Goal: Task Accomplishment & Management: Use online tool/utility

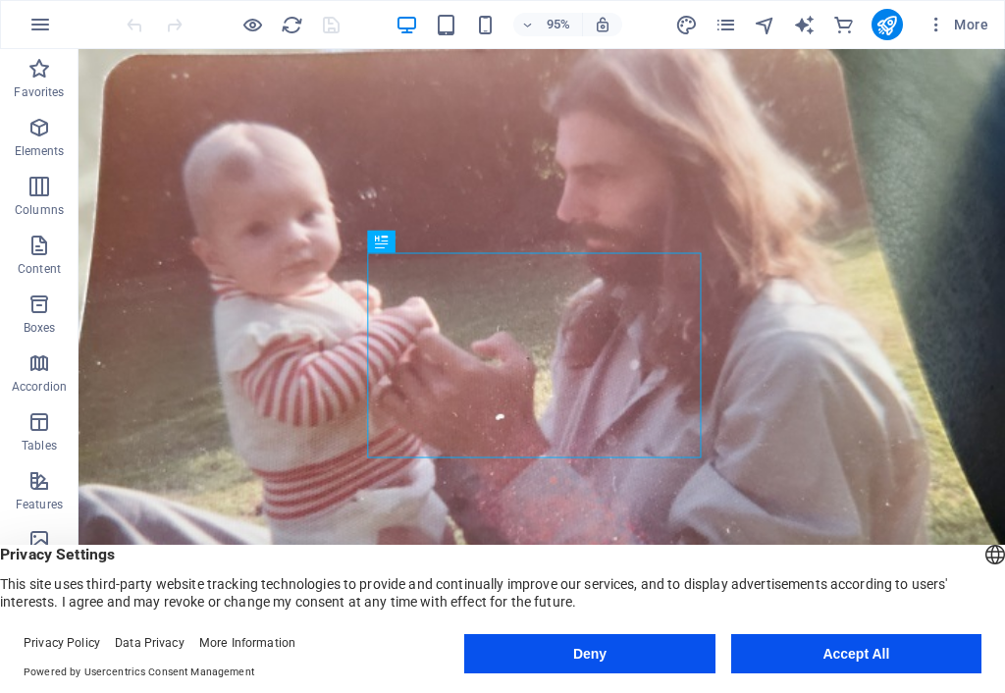
click at [837, 548] on div "English Deutsch" at bounding box center [994, 557] width 27 height 32
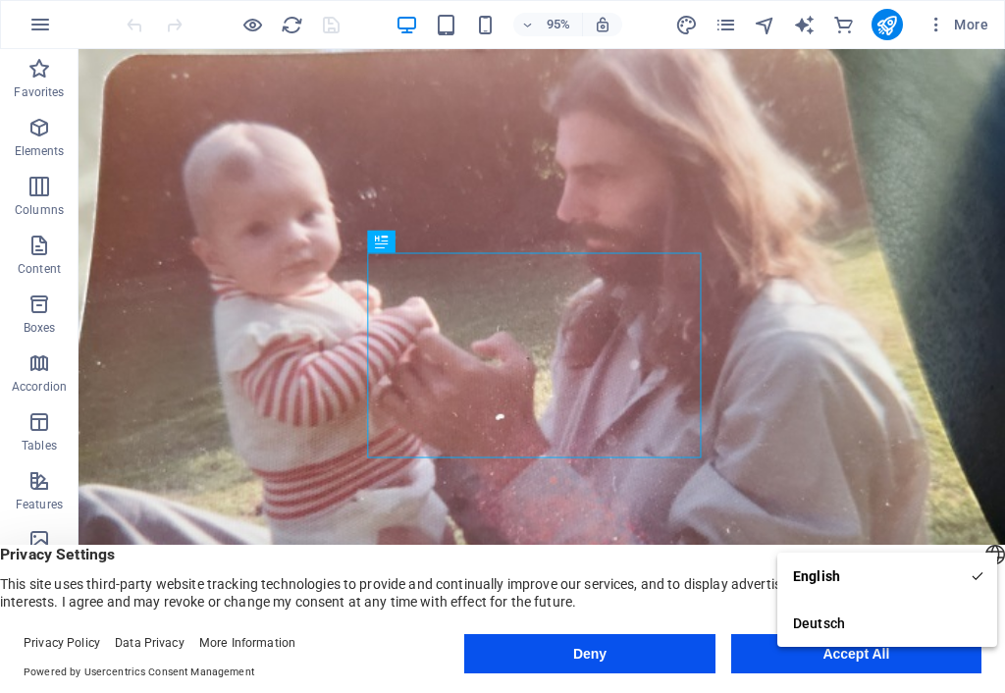
click at [742, 559] on div "Privacy Settings This site uses third-party website tracking technologies to pr…" at bounding box center [502, 578] width 1005 height 66
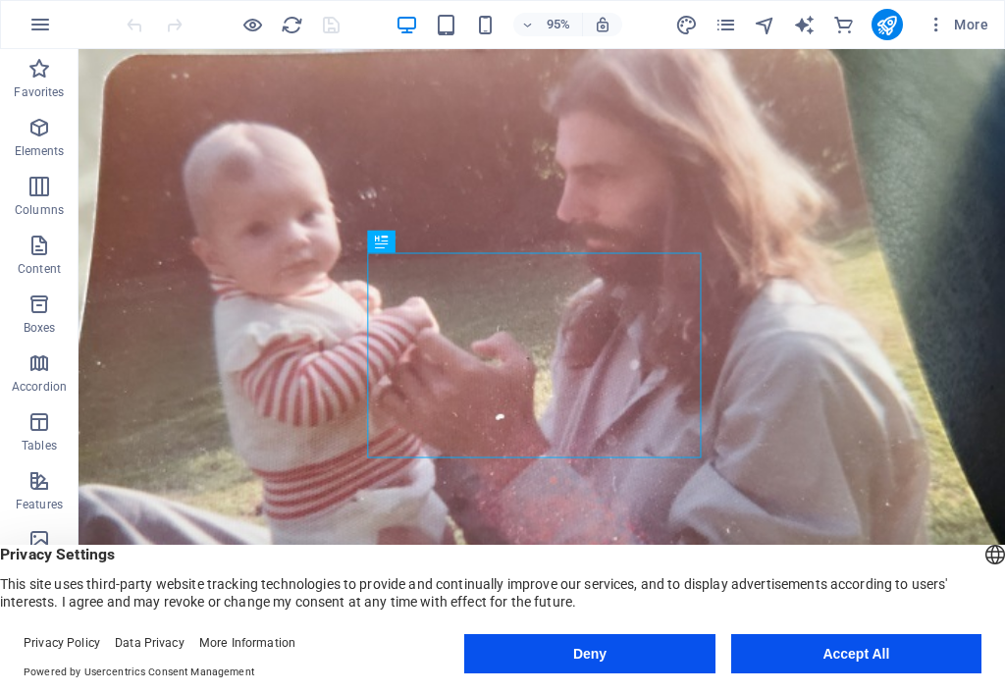
drag, startPoint x: 673, startPoint y: 652, endPoint x: 624, endPoint y: 637, distance: 51.2
click at [673, 559] on button "Deny" at bounding box center [589, 653] width 250 height 39
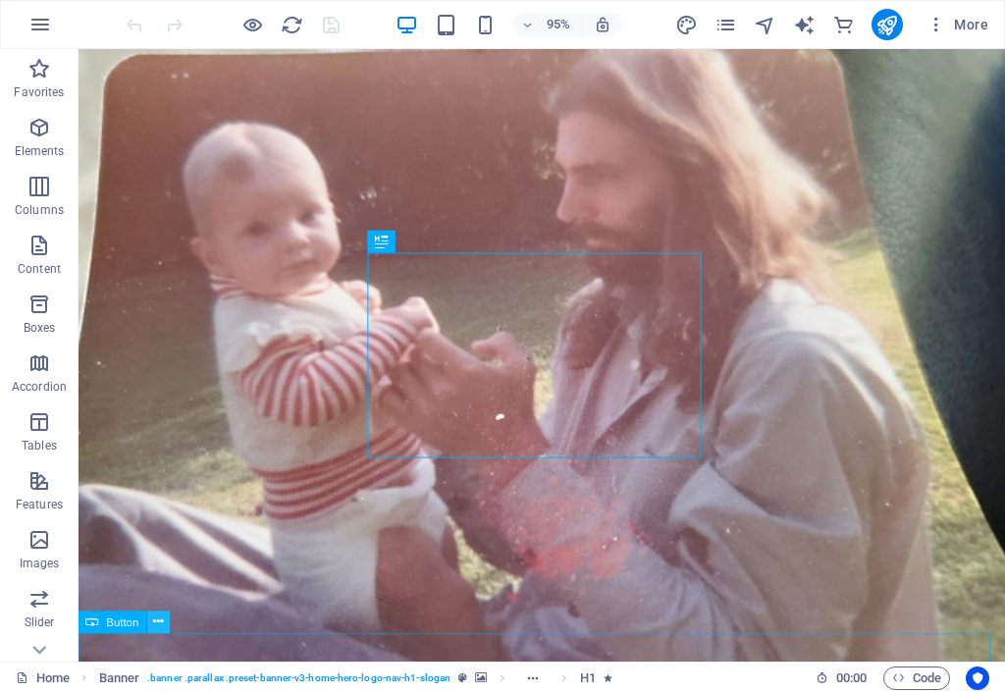
click at [160, 559] on icon at bounding box center [158, 621] width 10 height 20
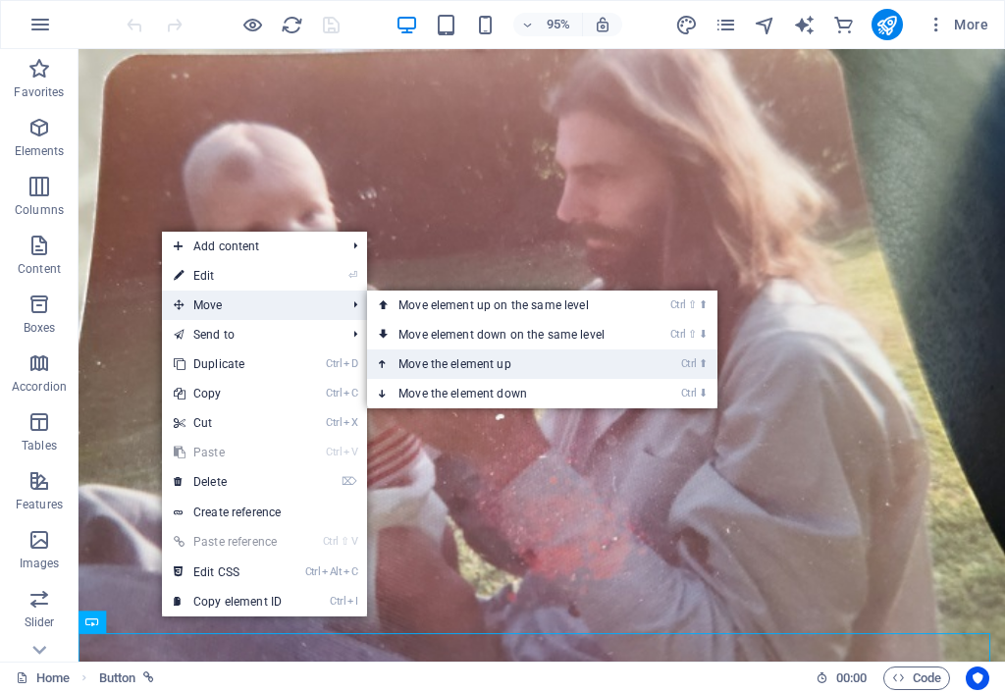
drag, startPoint x: 451, startPoint y: 363, endPoint x: 391, endPoint y: 333, distance: 67.1
click at [451, 363] on link "Ctrl ⬆ Move the element up" at bounding box center [505, 363] width 277 height 29
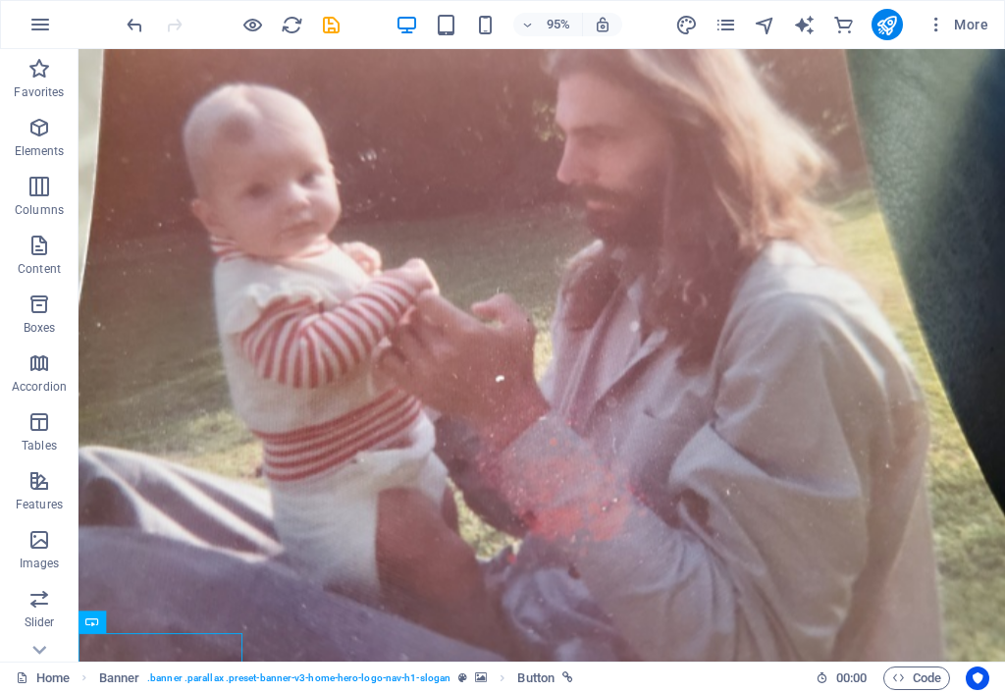
scroll to position [20, 0]
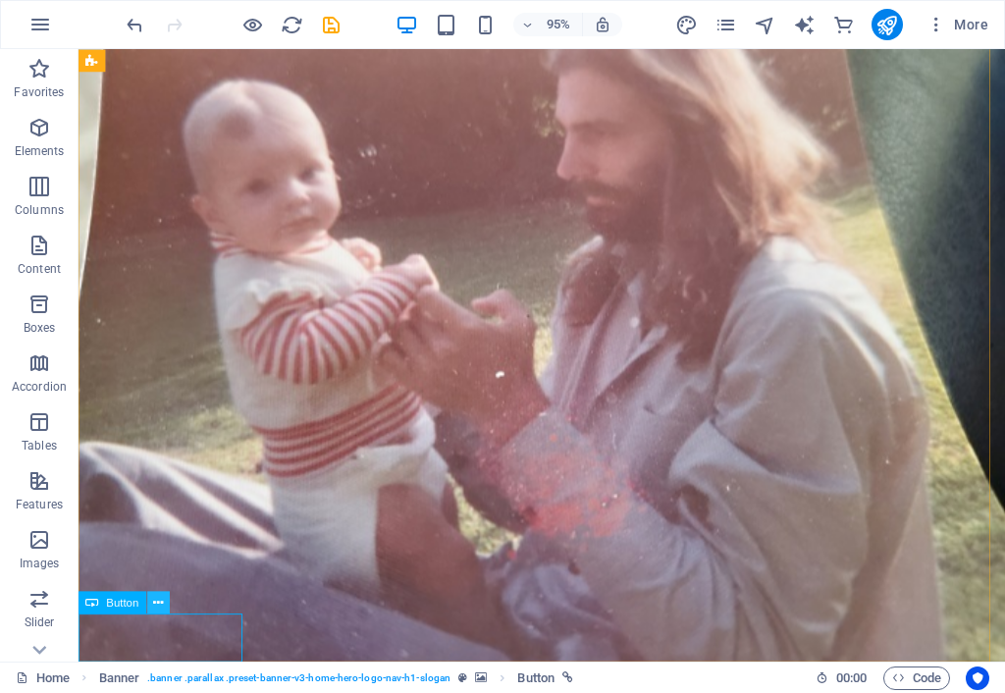
click at [157, 559] on icon at bounding box center [158, 602] width 10 height 20
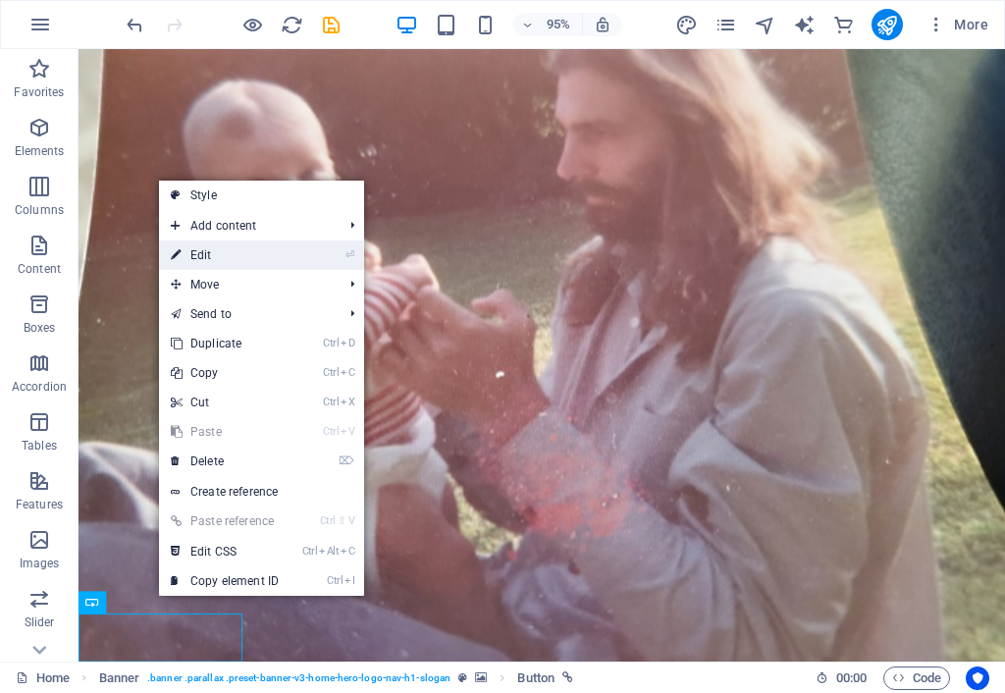
click at [243, 257] on link "⏎ Edit" at bounding box center [224, 254] width 131 height 29
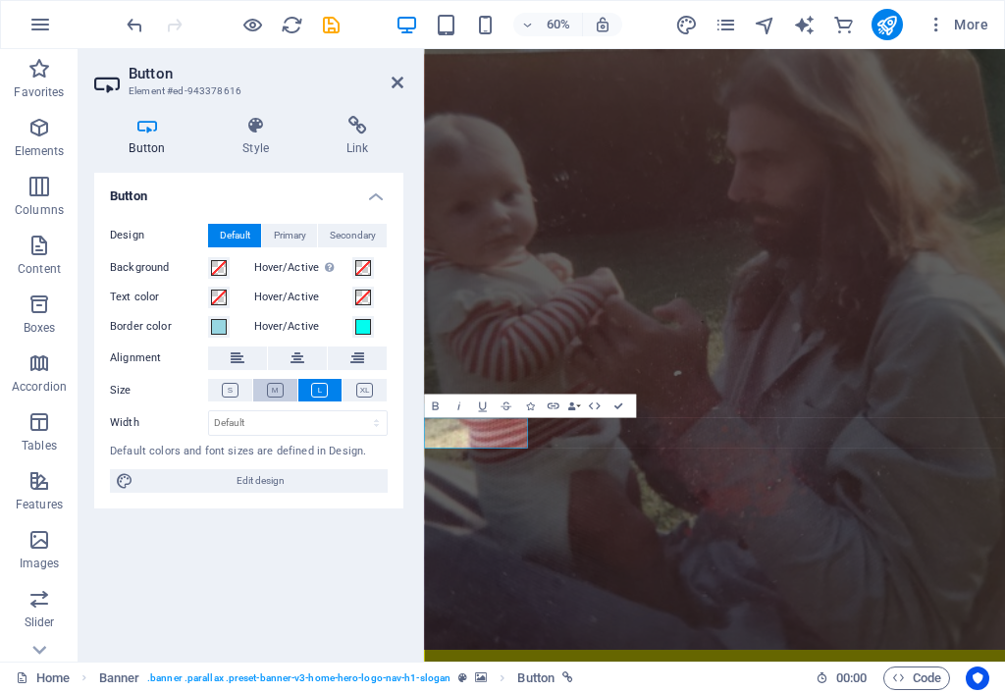
scroll to position [0, 0]
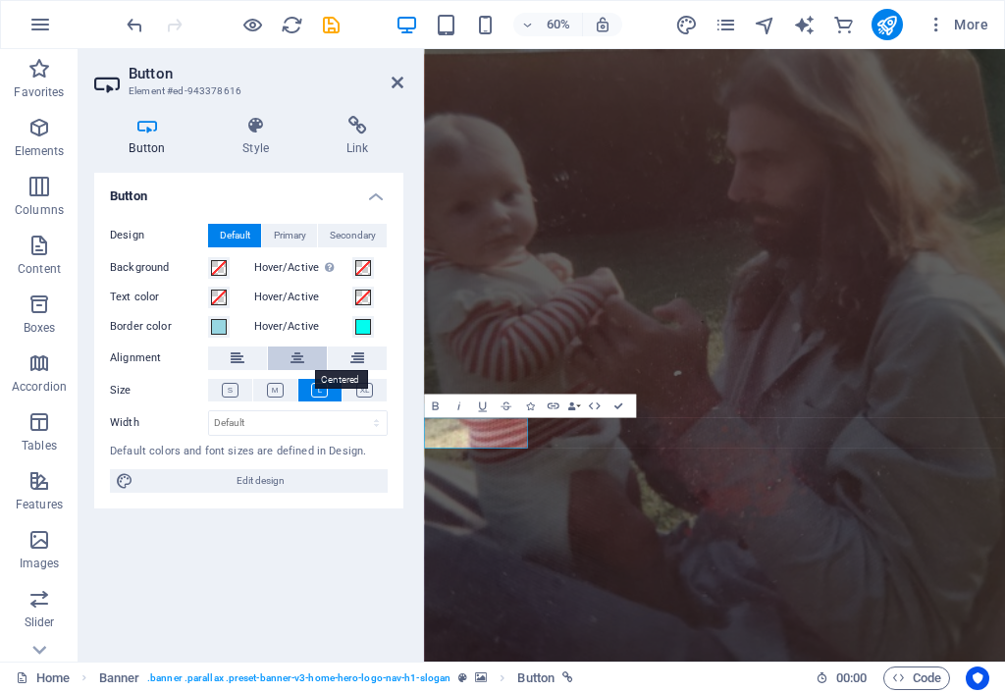
click at [300, 358] on icon at bounding box center [297, 358] width 14 height 24
click at [361, 385] on icon at bounding box center [364, 390] width 17 height 15
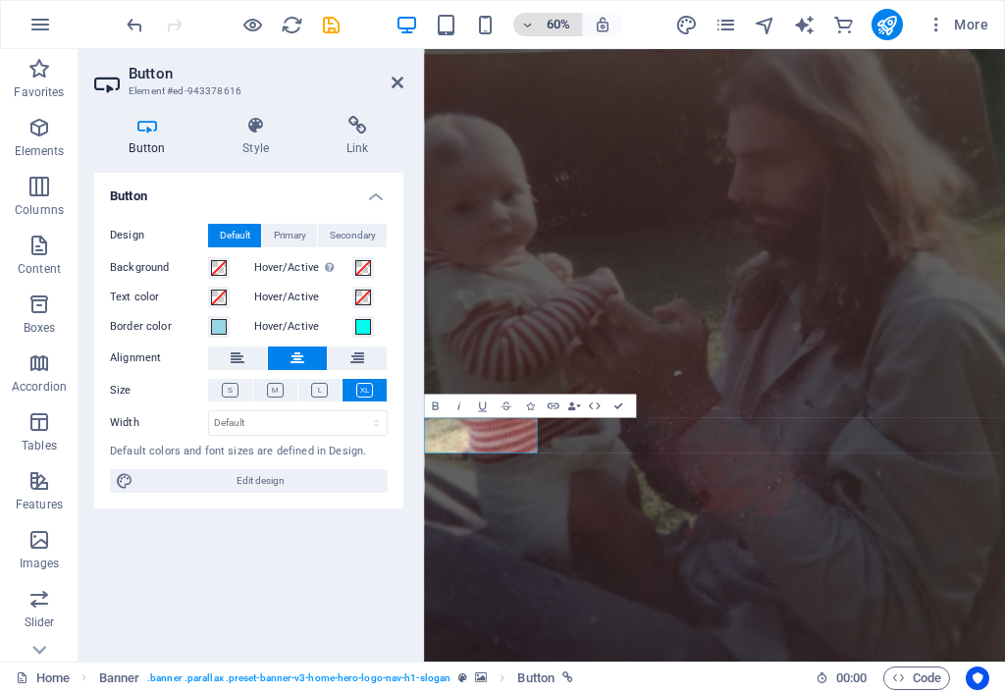
click at [564, 27] on h6 "60%" at bounding box center [558, 25] width 31 height 24
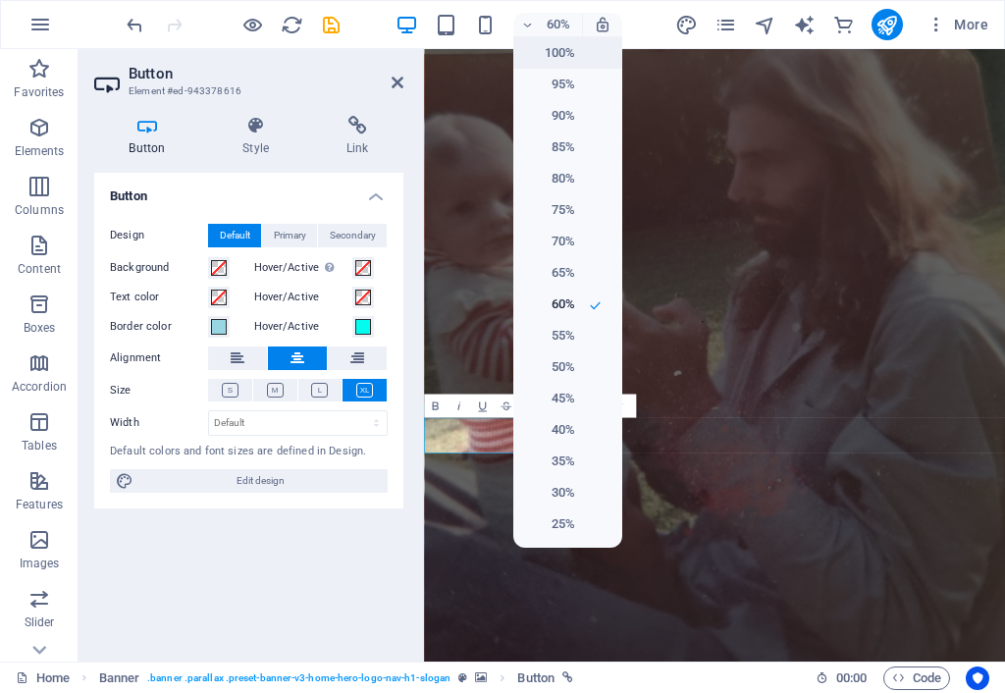
click at [571, 55] on h6 "100%" at bounding box center [550, 53] width 50 height 24
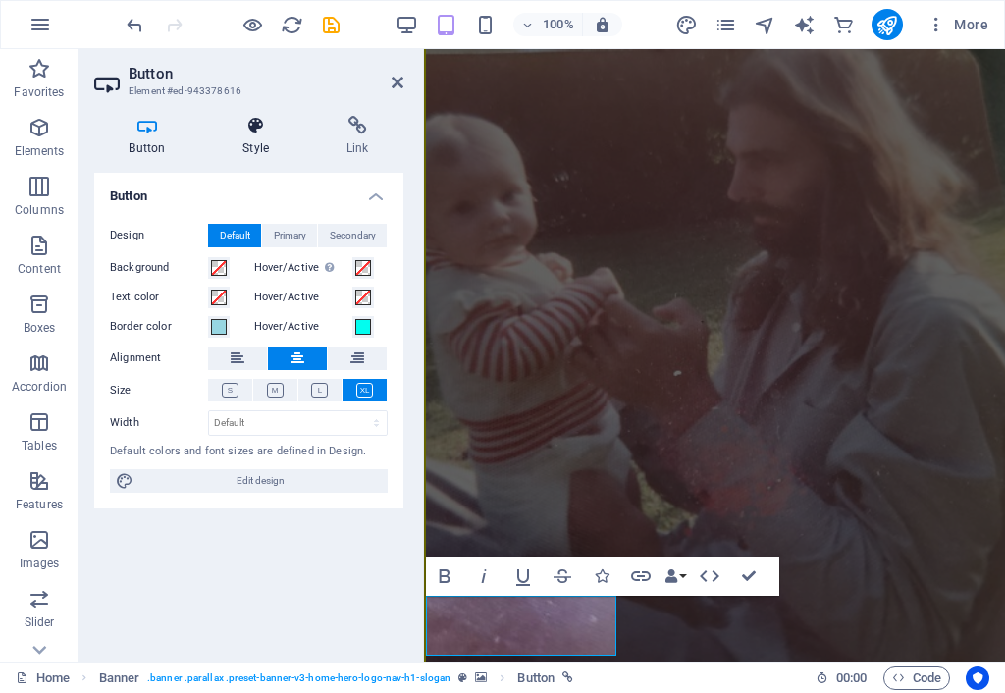
click at [260, 142] on h4 "Style" at bounding box center [260, 136] width 104 height 41
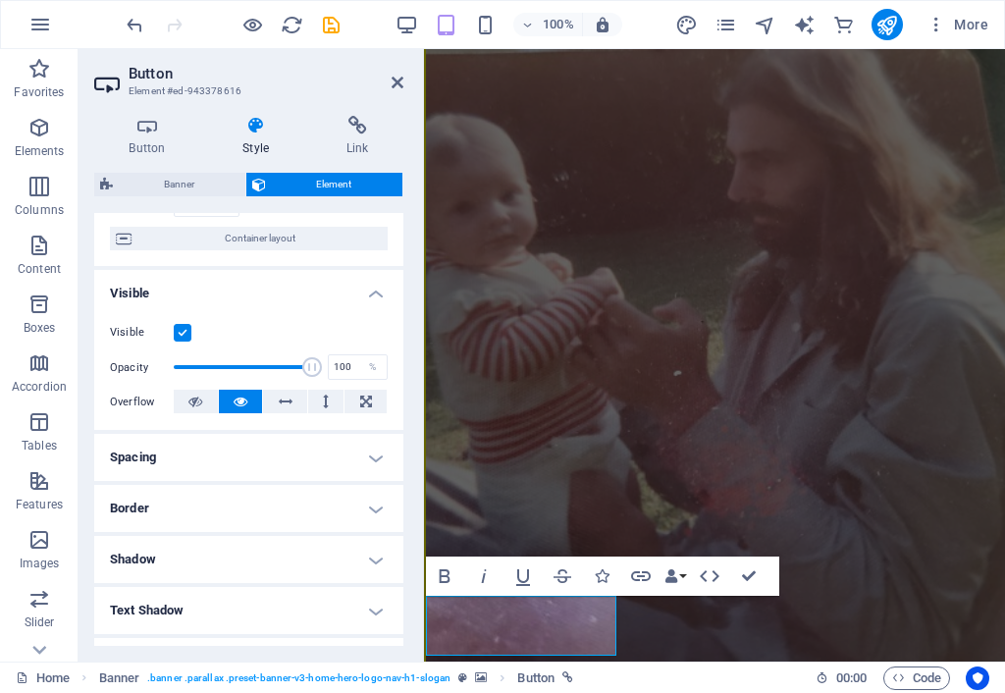
scroll to position [196, 0]
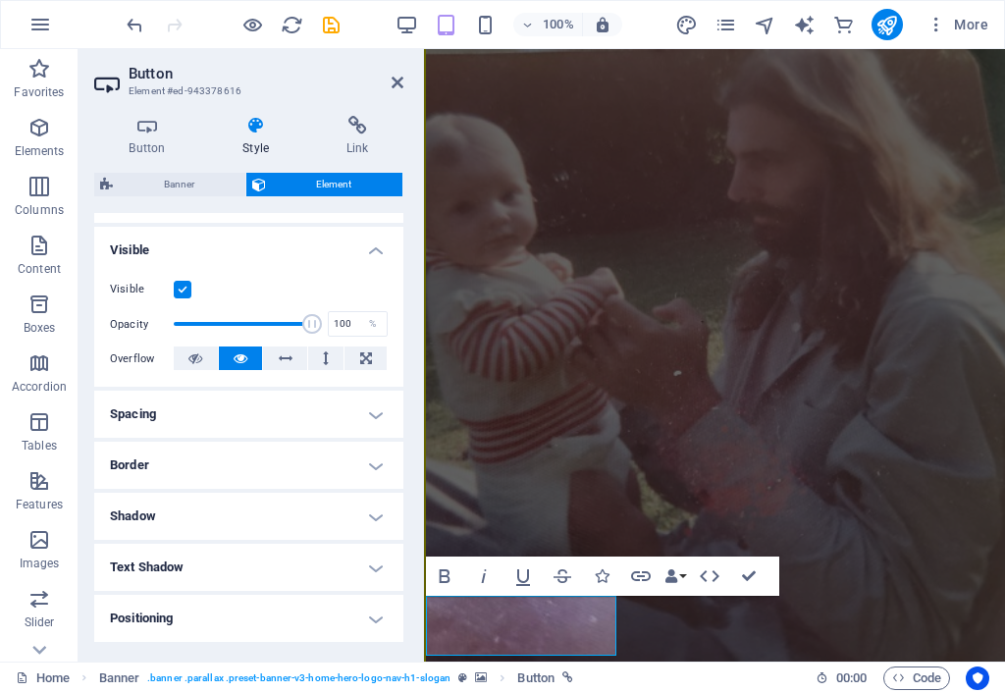
click at [254, 469] on h4 "Border" at bounding box center [248, 465] width 309 height 47
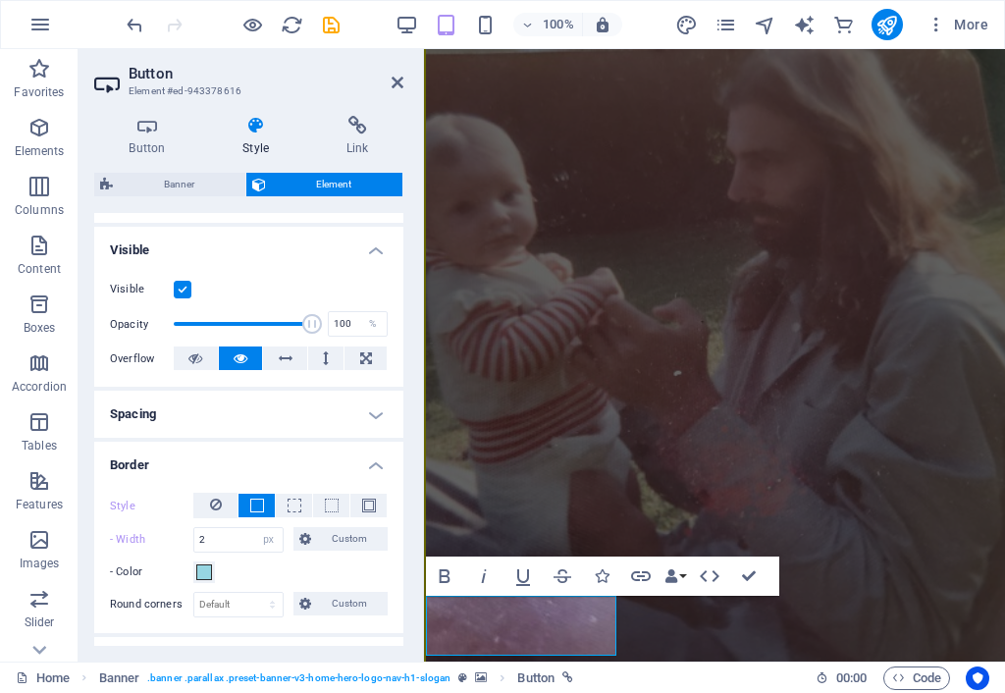
click at [294, 252] on h4 "Visible" at bounding box center [248, 244] width 309 height 35
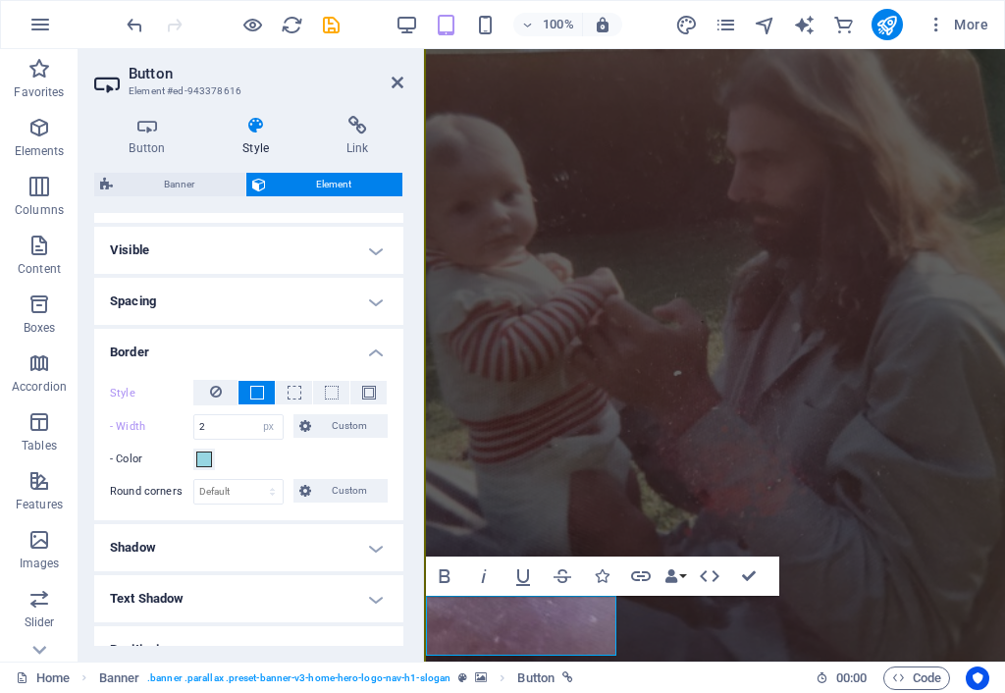
drag, startPoint x: 152, startPoint y: 148, endPoint x: 166, endPoint y: 216, distance: 69.1
click at [152, 147] on h4 "Button" at bounding box center [151, 136] width 114 height 41
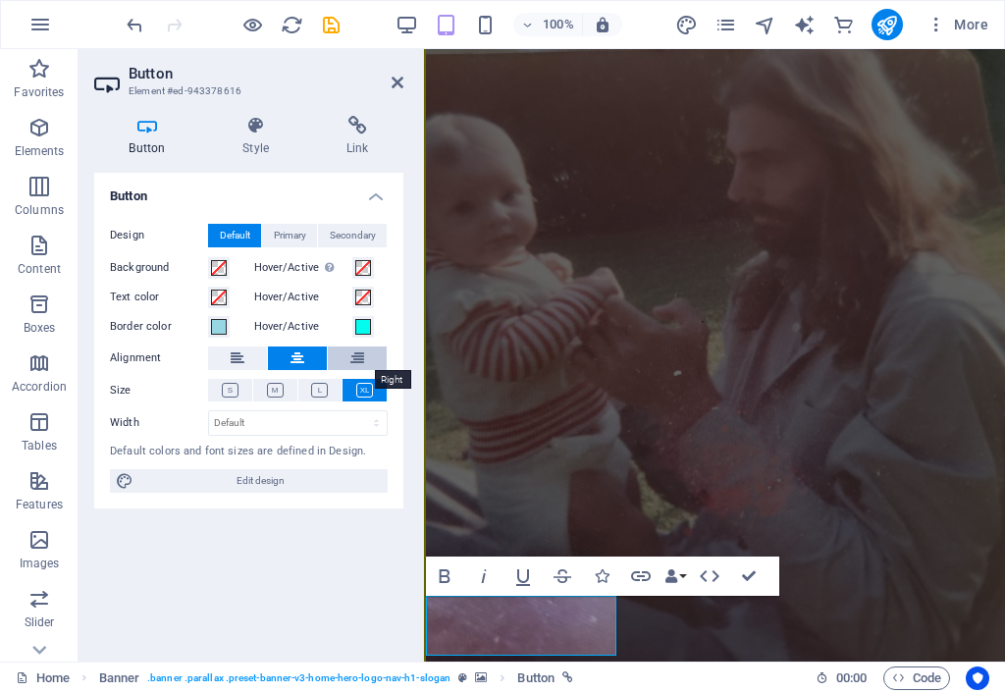
click at [353, 364] on icon at bounding box center [357, 358] width 14 height 24
drag, startPoint x: 753, startPoint y: 574, endPoint x: 665, endPoint y: 532, distance: 97.0
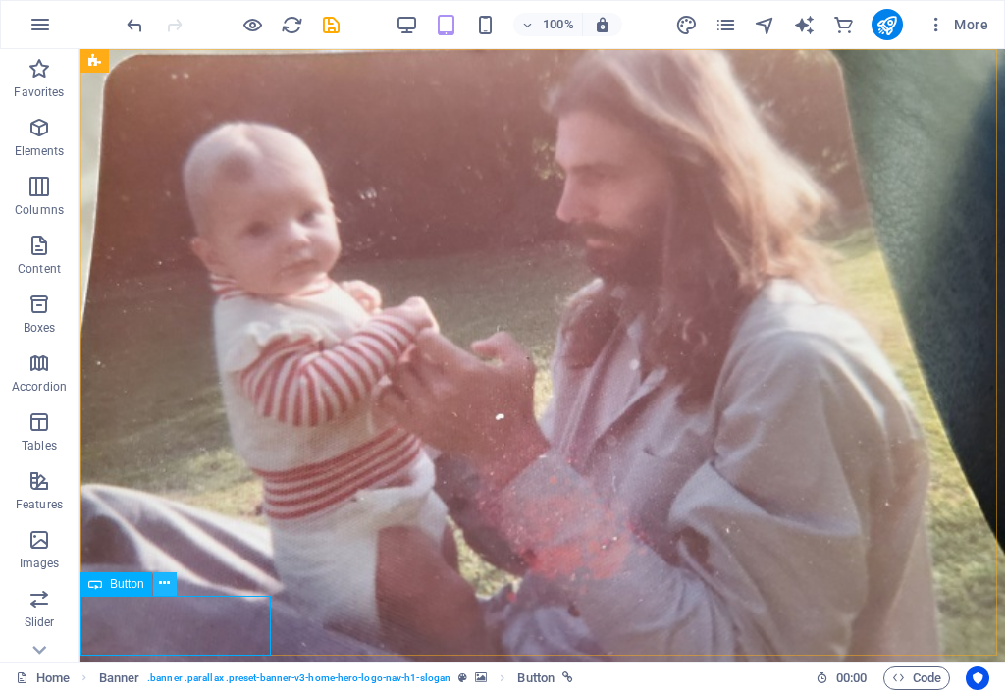
click at [163, 559] on icon at bounding box center [164, 583] width 11 height 21
click at [182, 91] on icon at bounding box center [182, 92] width 11 height 21
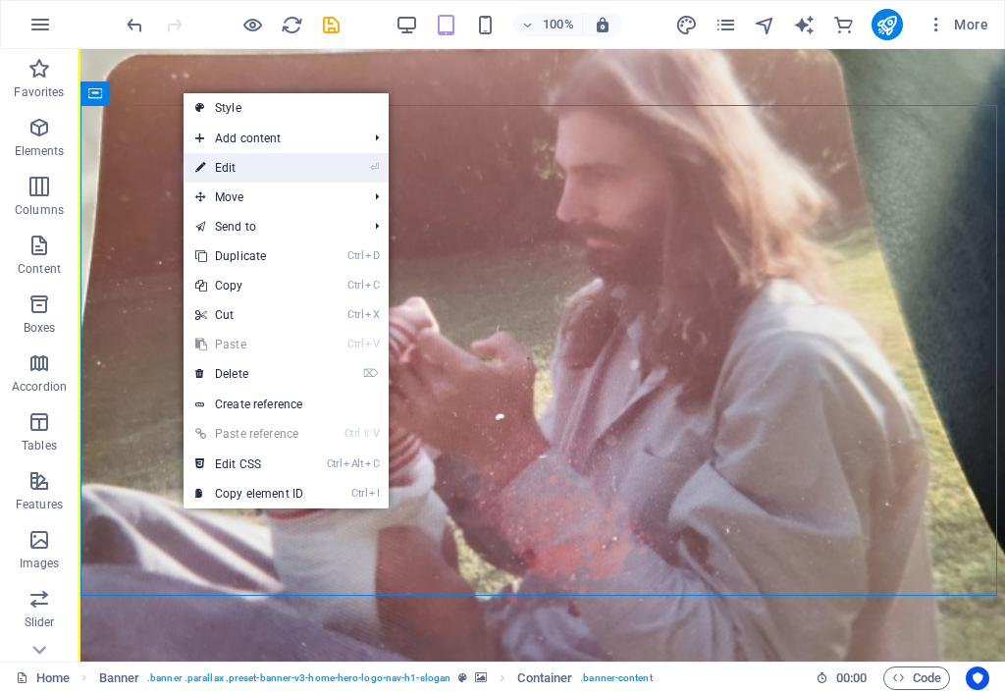
click at [239, 167] on link "⏎ Edit" at bounding box center [248, 167] width 131 height 29
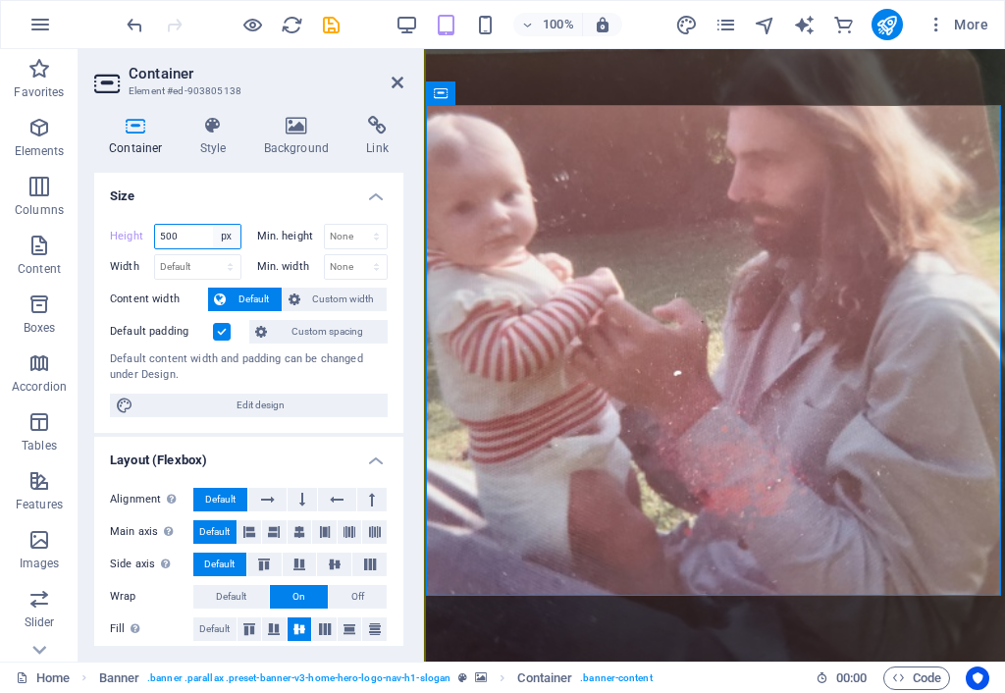
click at [223, 238] on select "Default px rem % vh vw" at bounding box center [226, 237] width 27 height 24
select select "%"
click at [213, 225] on select "Default px rem % vh vw" at bounding box center [226, 237] width 27 height 24
type input "100"
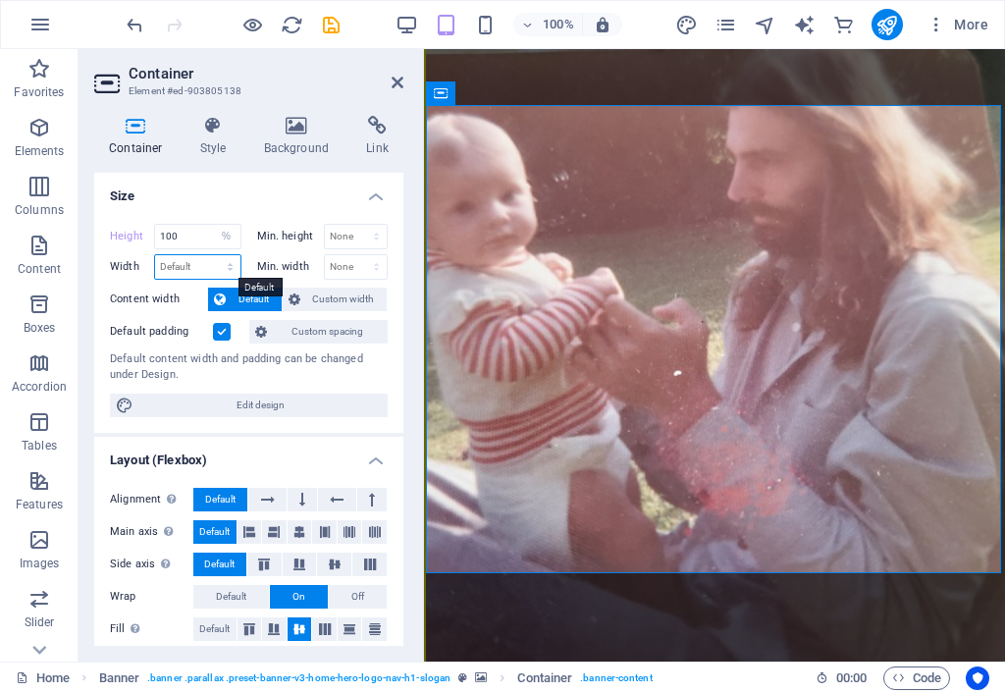
click at [224, 267] on select "Default px rem % em vh vw" at bounding box center [197, 267] width 85 height 24
select select "%"
click at [210, 255] on select "Default px rem % em vh vw" at bounding box center [197, 267] width 85 height 24
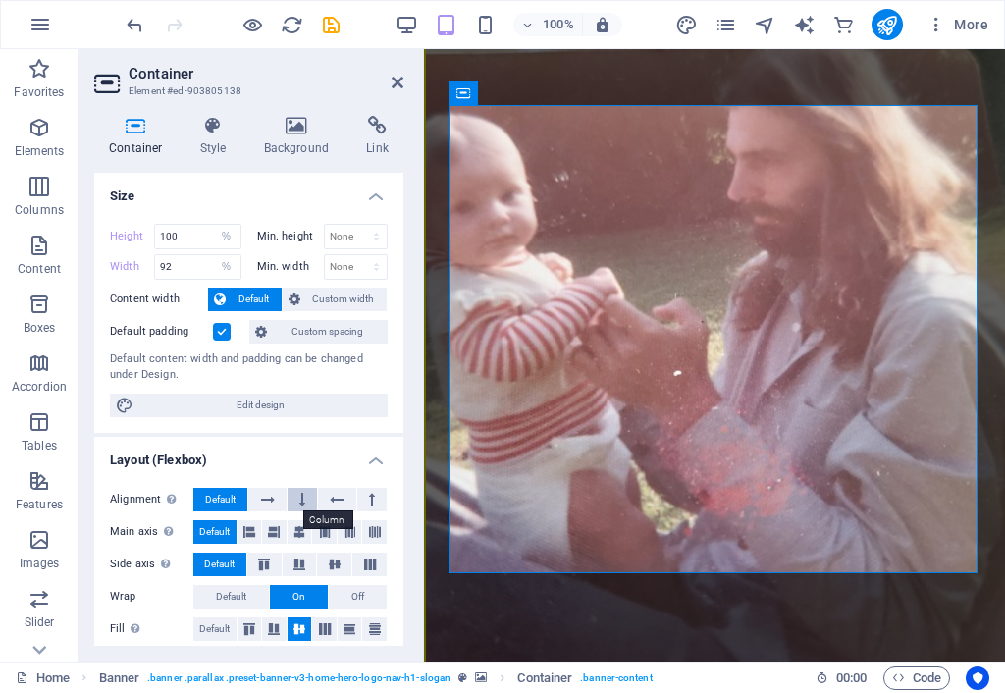
click at [301, 503] on icon at bounding box center [302, 500] width 6 height 24
drag, startPoint x: 192, startPoint y: 262, endPoint x: 122, endPoint y: 248, distance: 72.0
click at [122, 246] on div "Height 100 Default px rem % vh vw Min. height None px rem % vh vw Width 92 Defa…" at bounding box center [249, 252] width 278 height 56
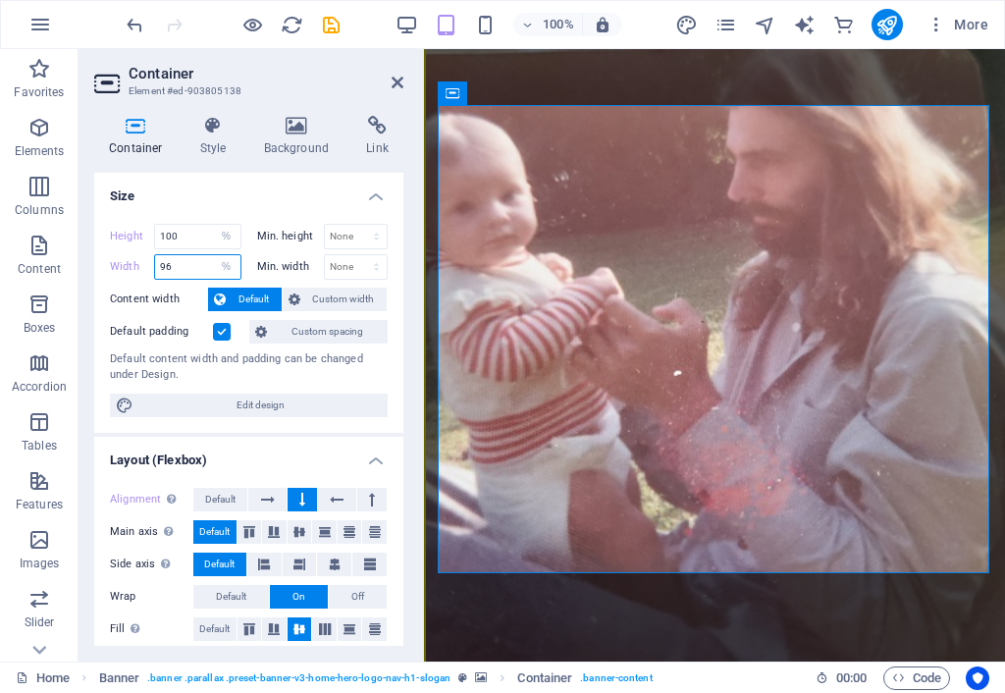
drag, startPoint x: 168, startPoint y: 268, endPoint x: 201, endPoint y: 269, distance: 33.4
click at [183, 268] on input "96" at bounding box center [197, 267] width 85 height 24
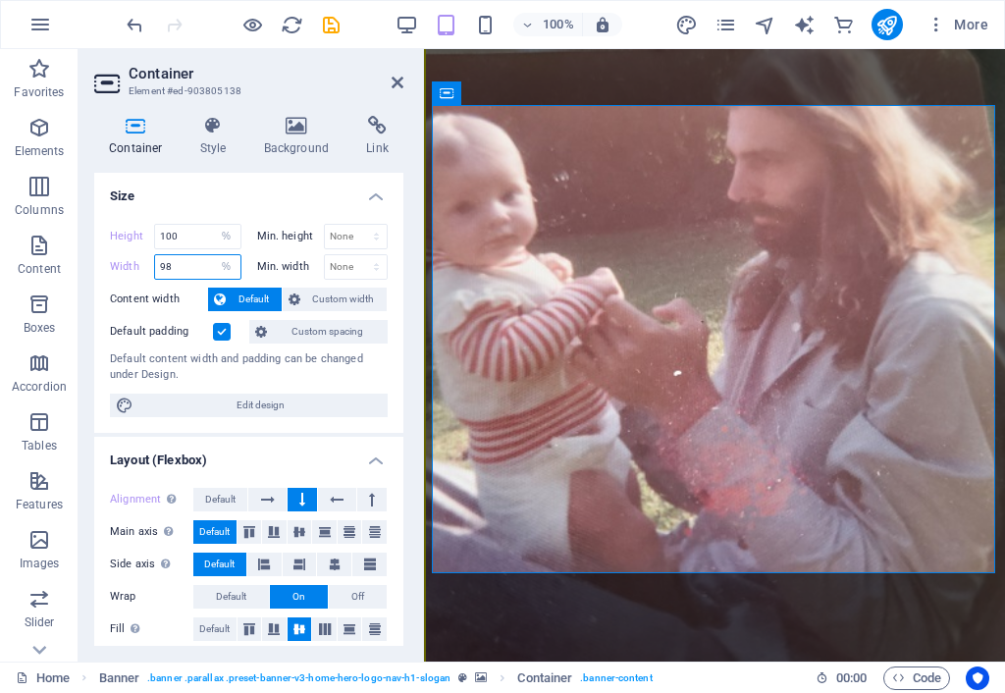
drag, startPoint x: 166, startPoint y: 269, endPoint x: 222, endPoint y: 250, distance: 59.0
click at [220, 244] on div "Height 100 Default px rem % vh vw Min. height None px rem % vh vw Width 98 Defa…" at bounding box center [249, 252] width 278 height 56
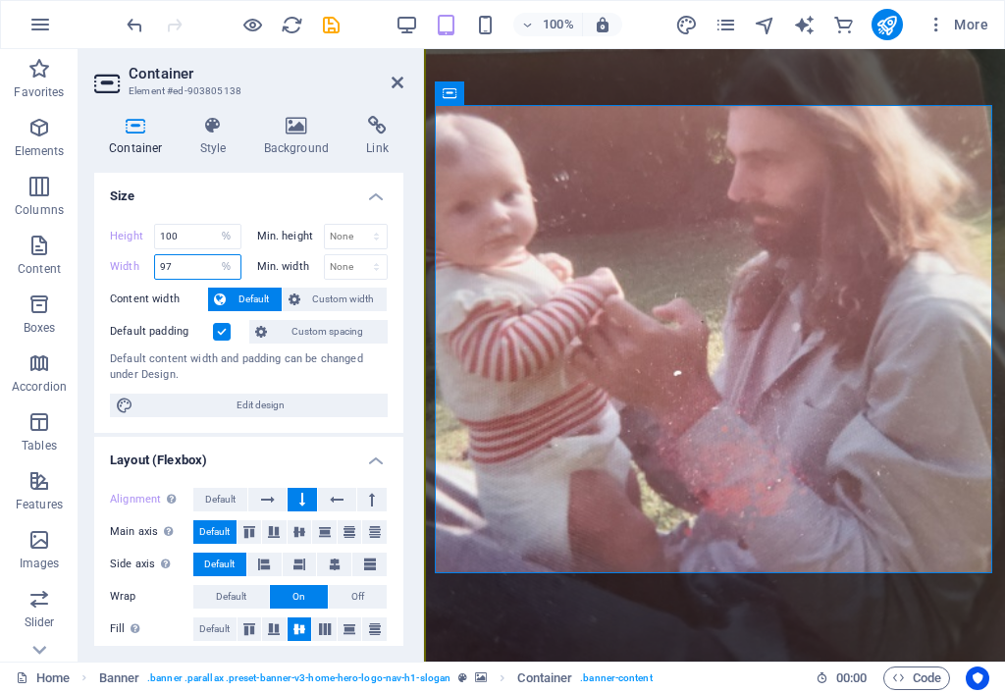
type input "97"
click at [217, 333] on label at bounding box center [222, 332] width 18 height 18
click at [0, 0] on input "Default padding" at bounding box center [0, 0] width 0 height 0
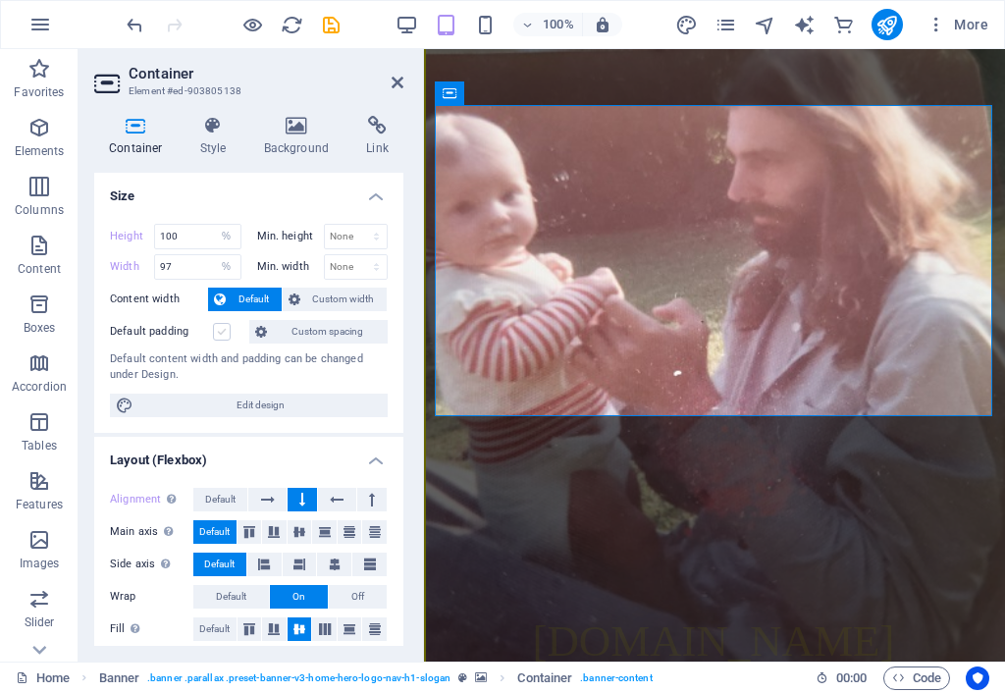
click at [221, 335] on label at bounding box center [222, 332] width 18 height 18
click at [0, 0] on input "Default padding" at bounding box center [0, 0] width 0 height 0
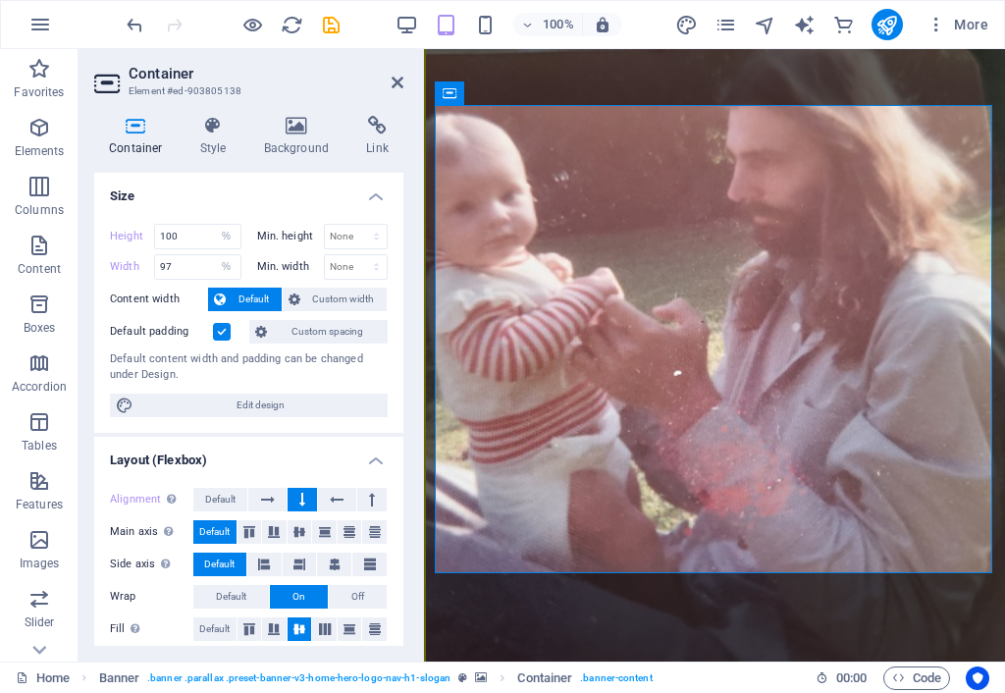
click at [226, 330] on label at bounding box center [222, 332] width 18 height 18
click at [0, 0] on input "Default padding" at bounding box center [0, 0] width 0 height 0
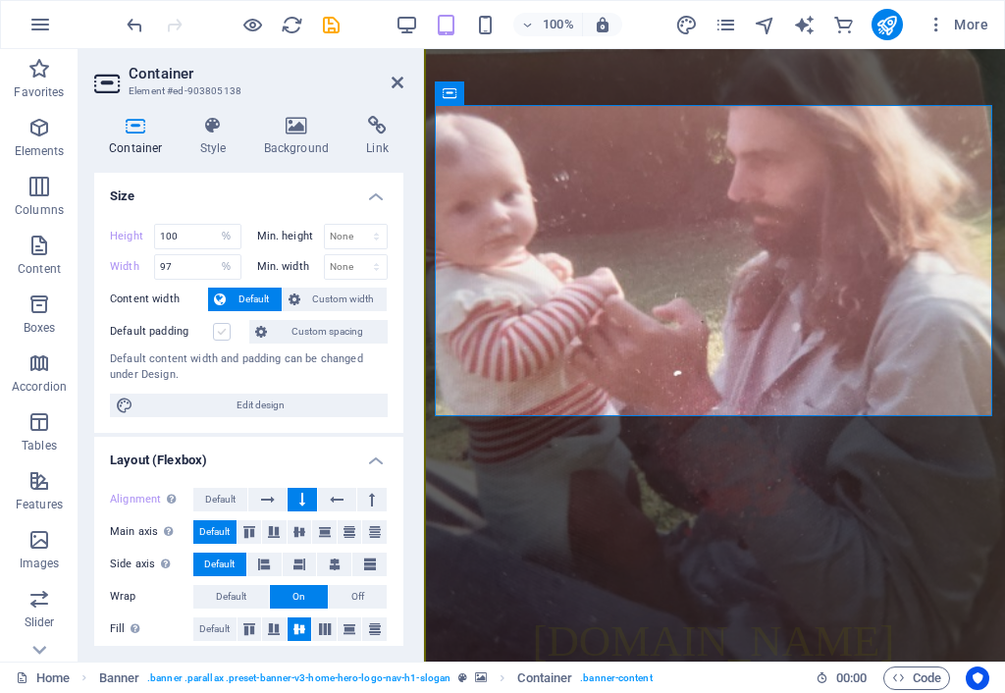
click at [224, 330] on label at bounding box center [222, 332] width 18 height 18
click at [0, 0] on input "Default padding" at bounding box center [0, 0] width 0 height 0
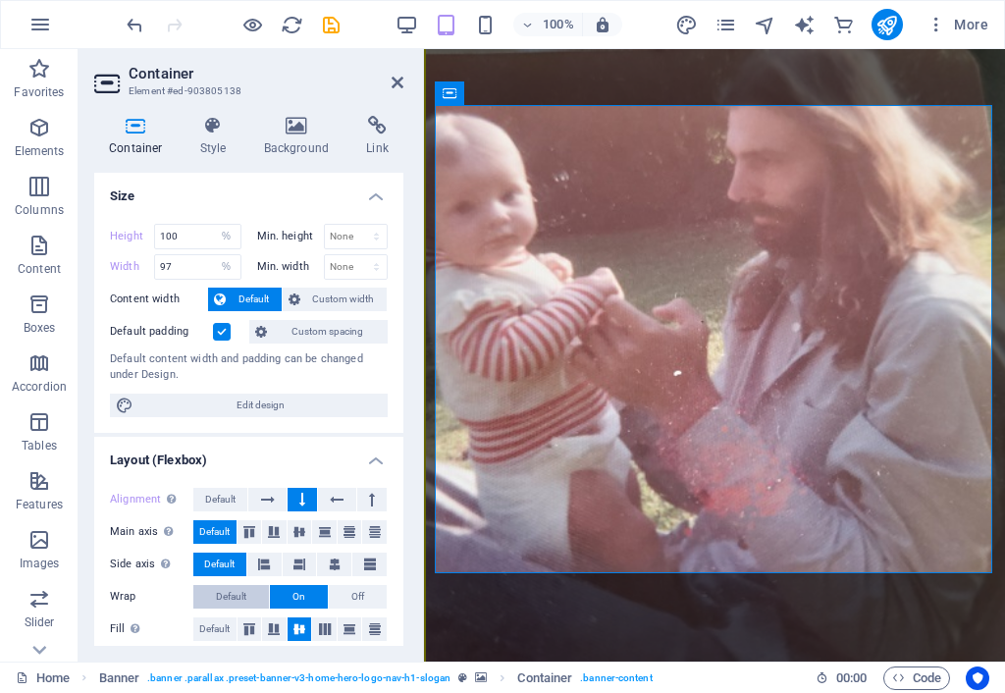
click at [245, 559] on button "Default" at bounding box center [231, 597] width 76 height 24
click at [329, 23] on icon "save" at bounding box center [331, 25] width 23 height 23
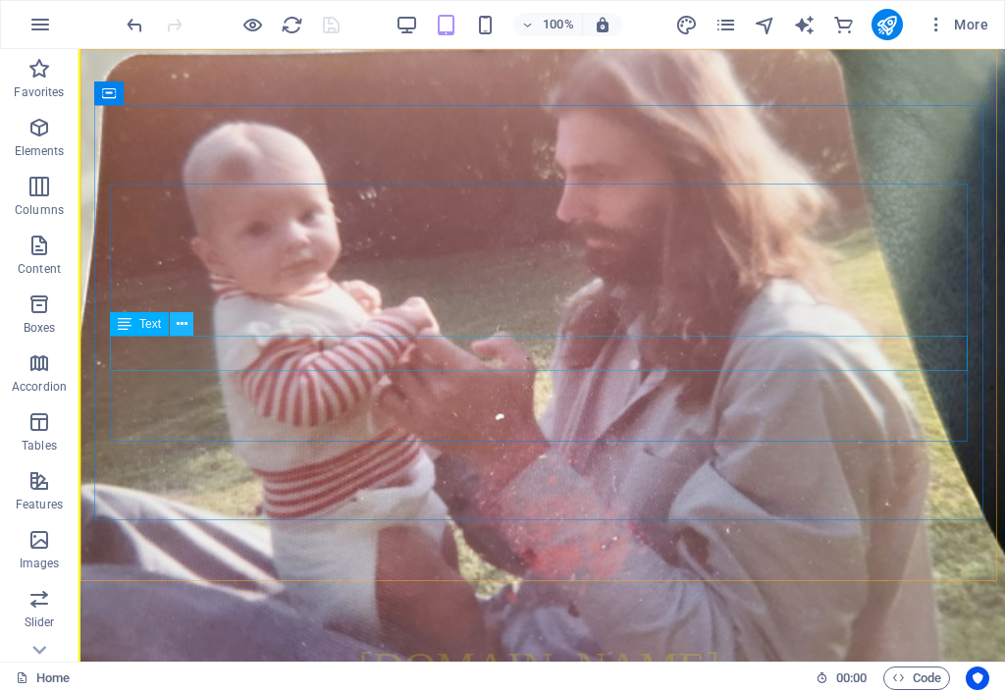
click at [181, 323] on icon at bounding box center [182, 324] width 11 height 21
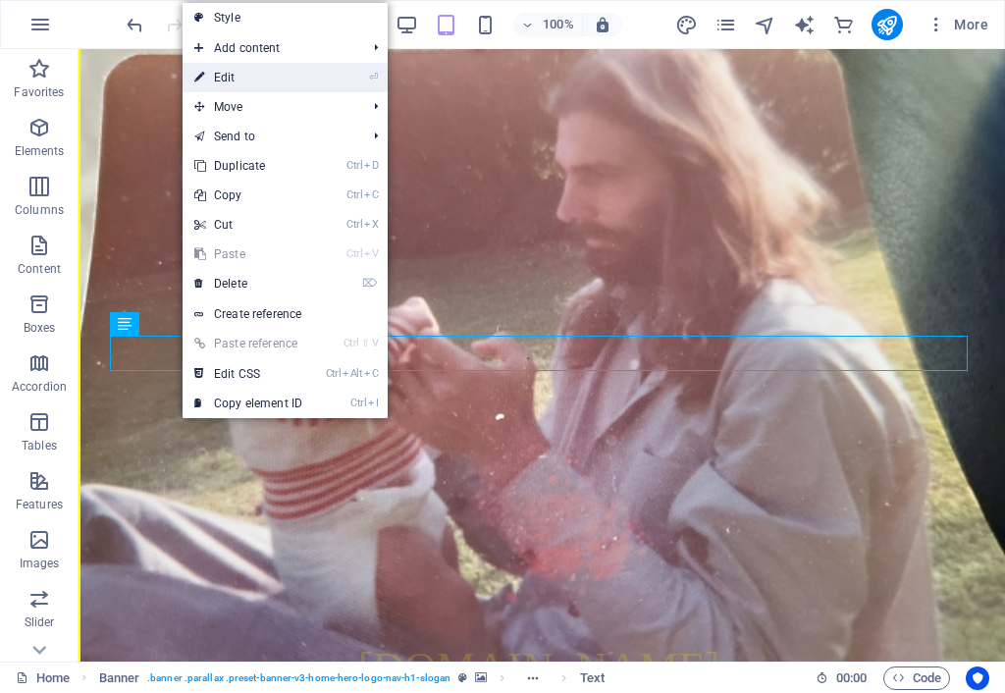
click at [252, 77] on link "⏎ Edit" at bounding box center [248, 77] width 131 height 29
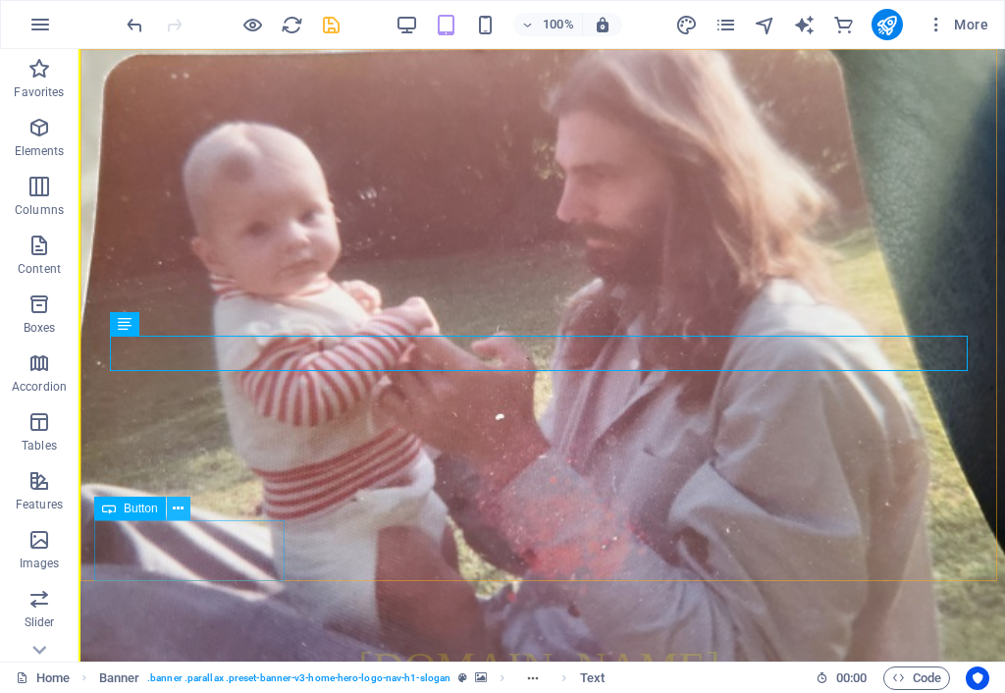
click at [179, 504] on icon at bounding box center [178, 508] width 11 height 21
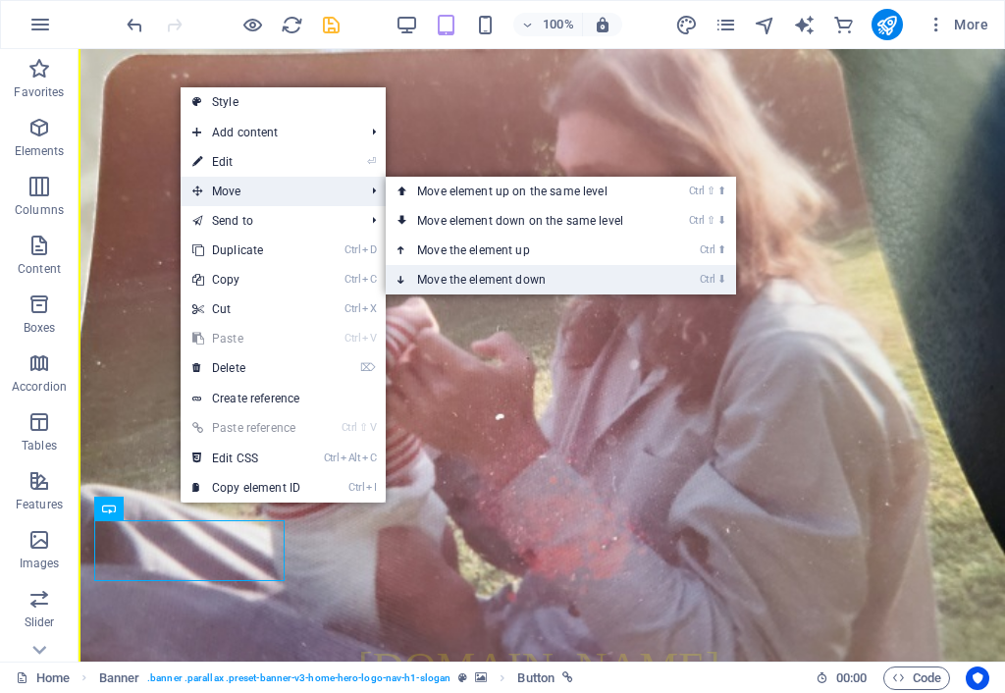
click at [458, 279] on link "Ctrl ⬇ Move the element down" at bounding box center [524, 279] width 277 height 29
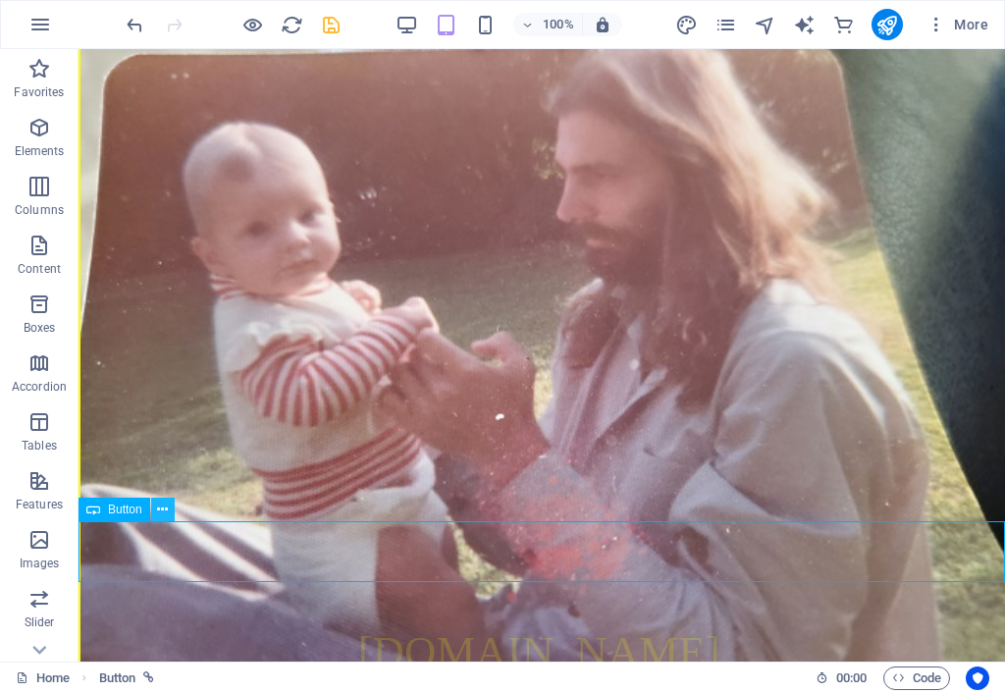
click at [162, 503] on icon at bounding box center [162, 509] width 11 height 21
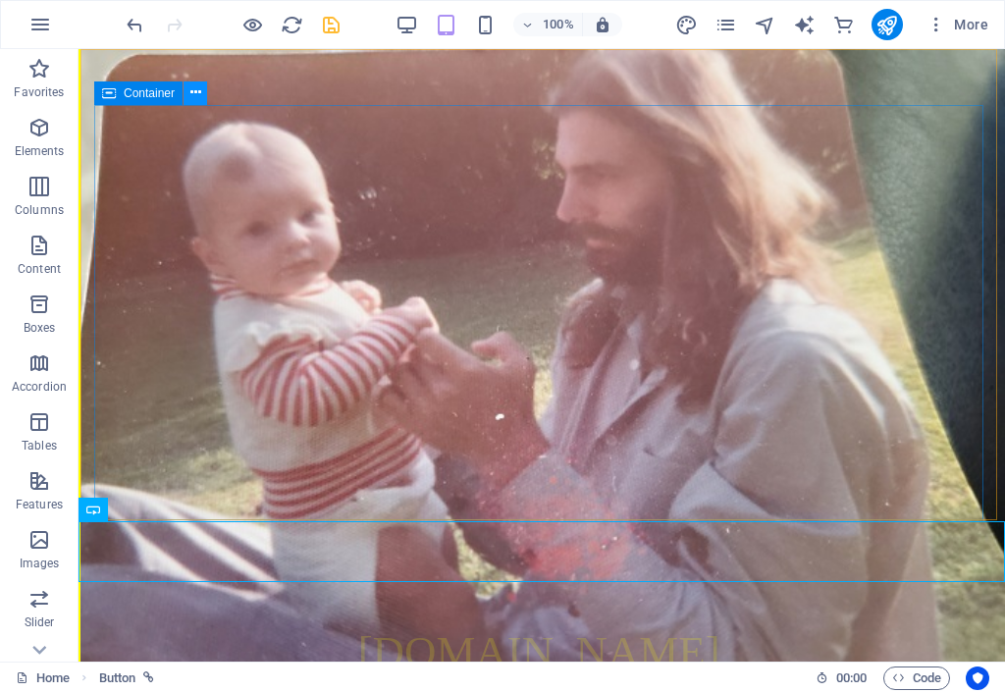
click at [196, 91] on icon at bounding box center [195, 92] width 11 height 21
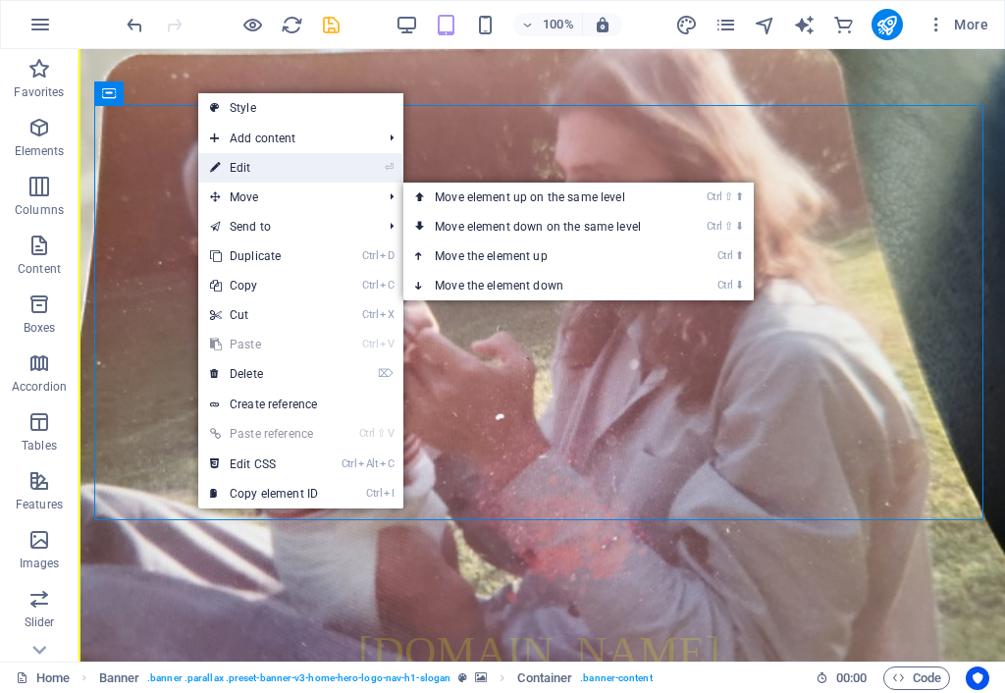
click at [233, 170] on link "⏎ Edit" at bounding box center [263, 167] width 131 height 29
select select "%"
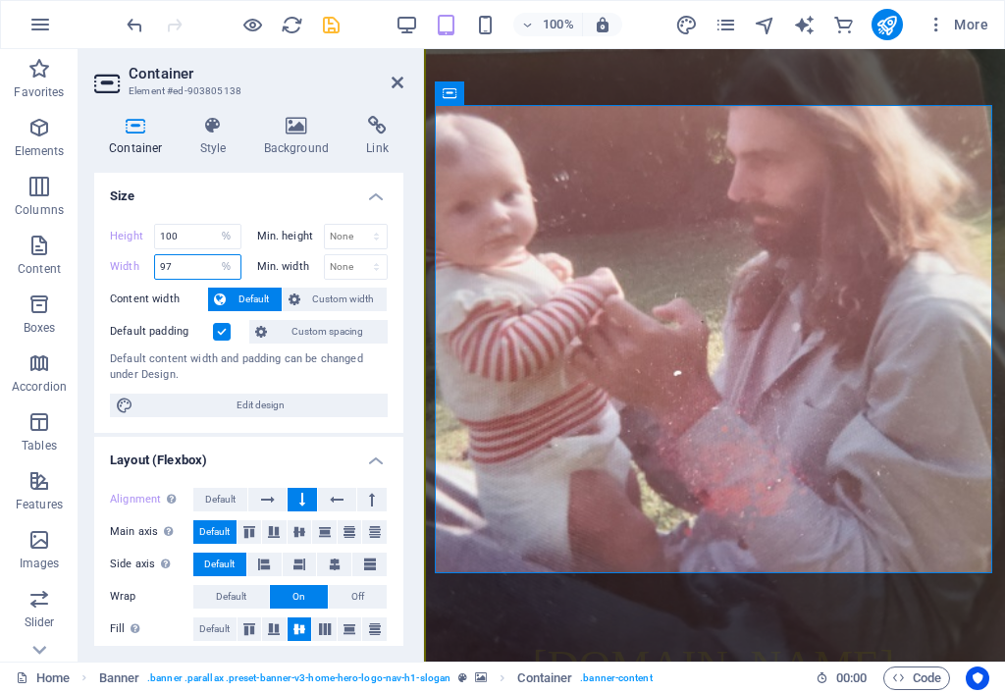
drag, startPoint x: 163, startPoint y: 266, endPoint x: 193, endPoint y: 286, distance: 36.2
click at [184, 264] on input "97" at bounding box center [197, 267] width 85 height 24
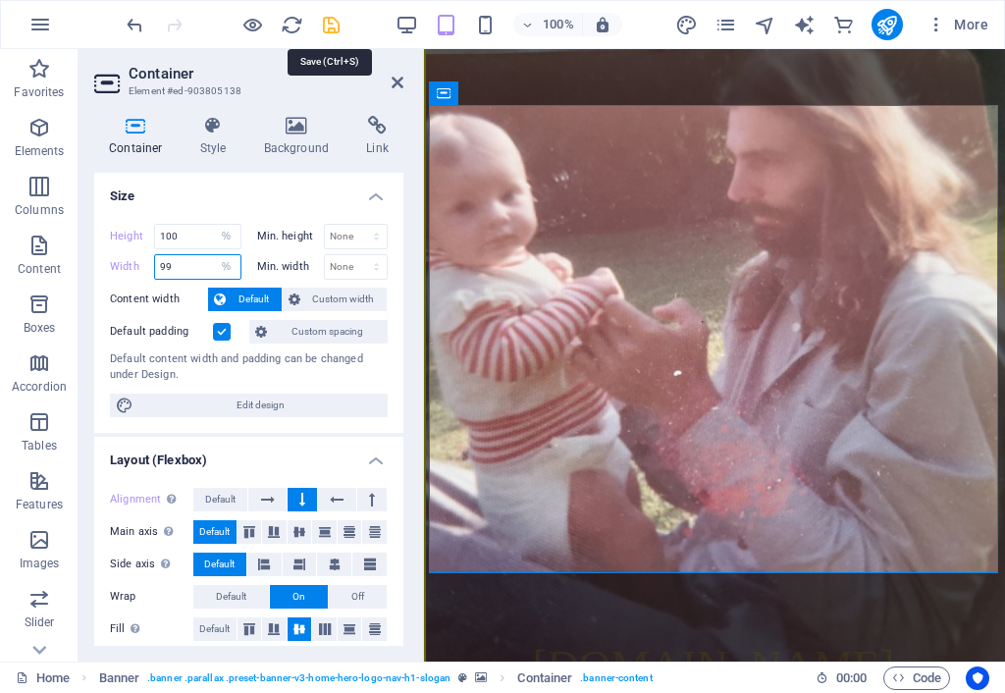
type input "99"
click at [331, 25] on icon "save" at bounding box center [331, 25] width 23 height 23
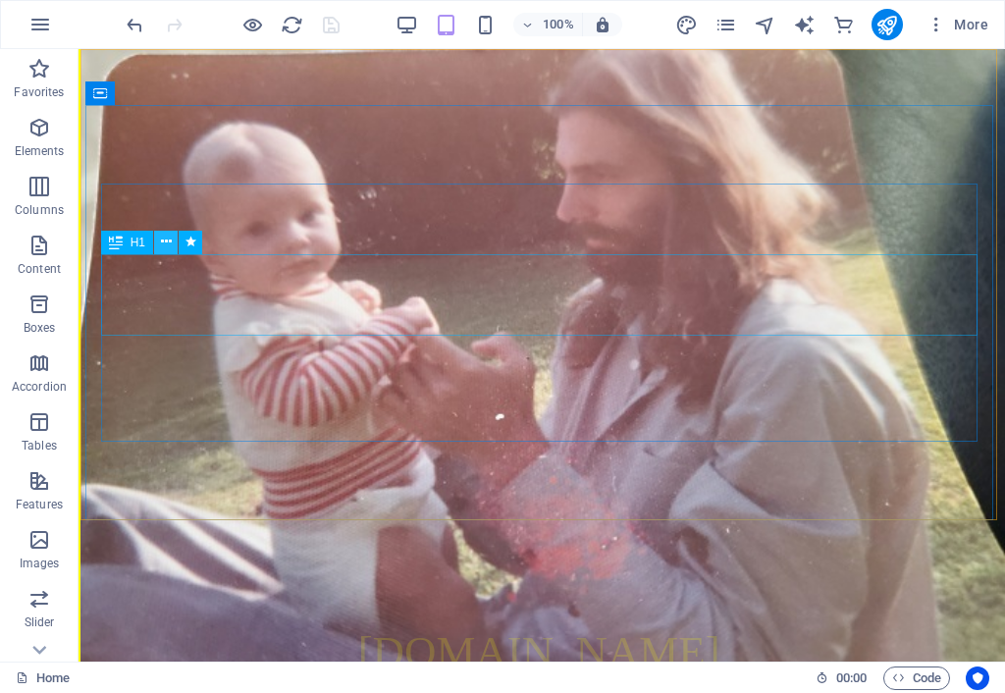
click at [167, 242] on icon at bounding box center [166, 242] width 11 height 21
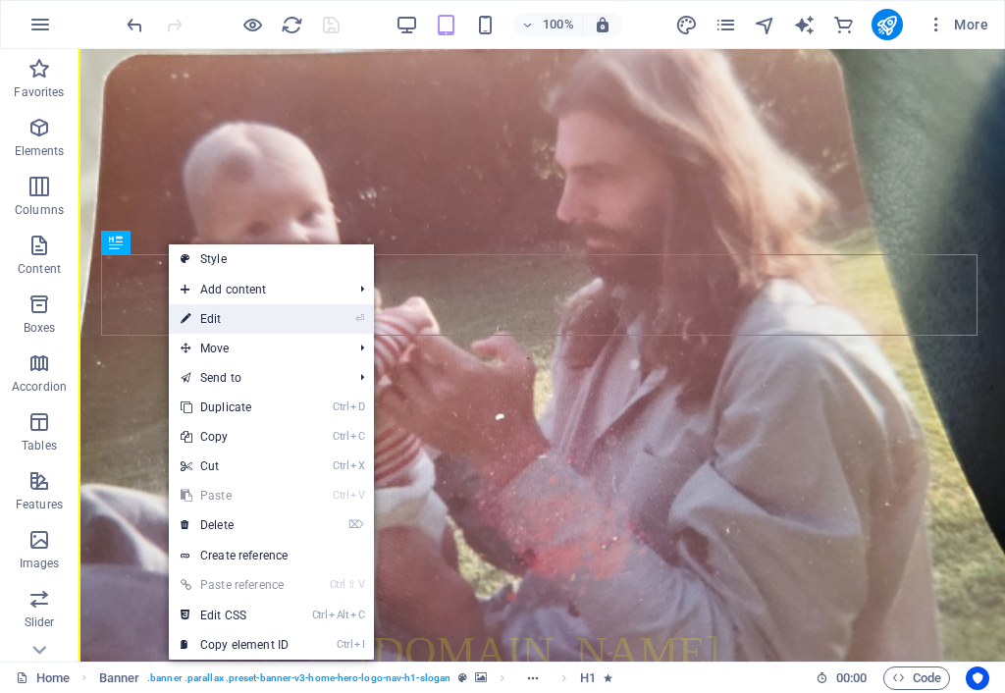
click at [254, 315] on link "⏎ Edit" at bounding box center [234, 318] width 131 height 29
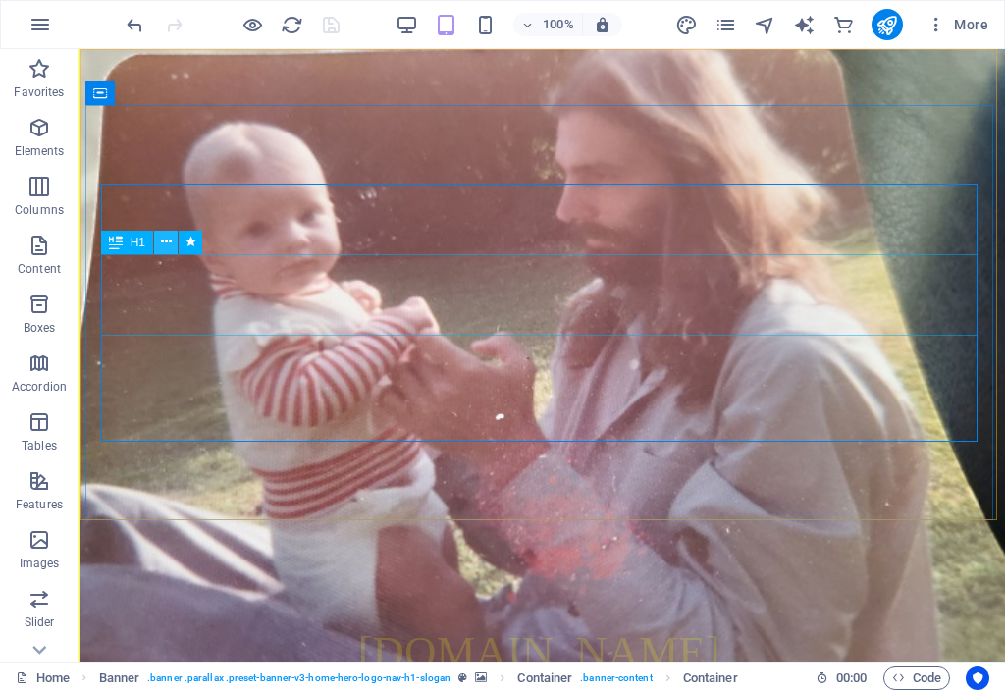
click at [169, 241] on icon at bounding box center [166, 242] width 11 height 21
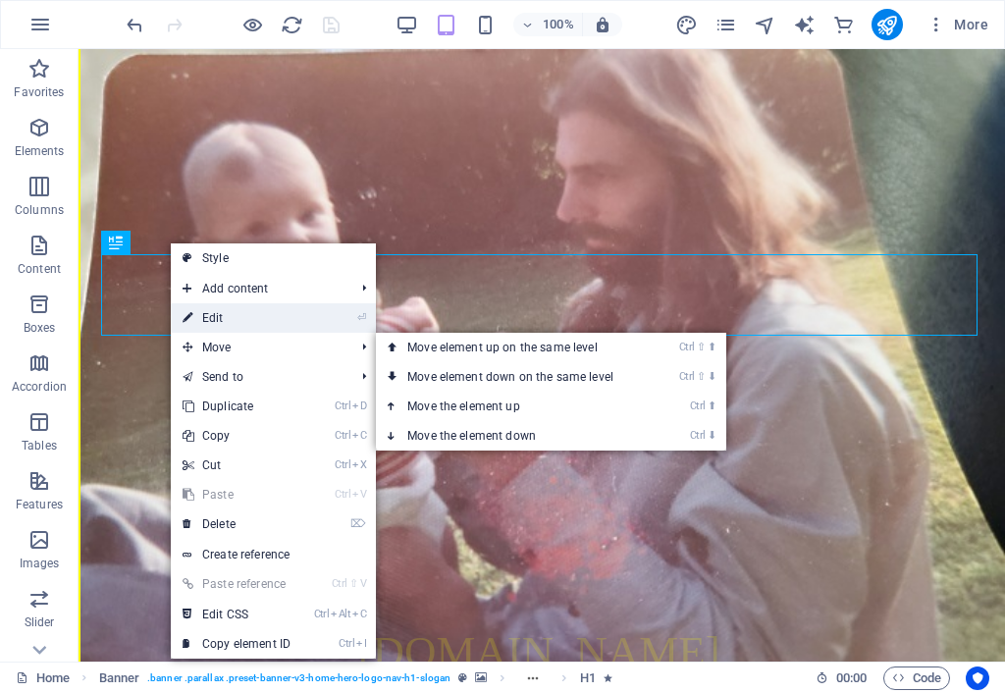
click at [316, 321] on li "⏎ Edit" at bounding box center [273, 317] width 205 height 29
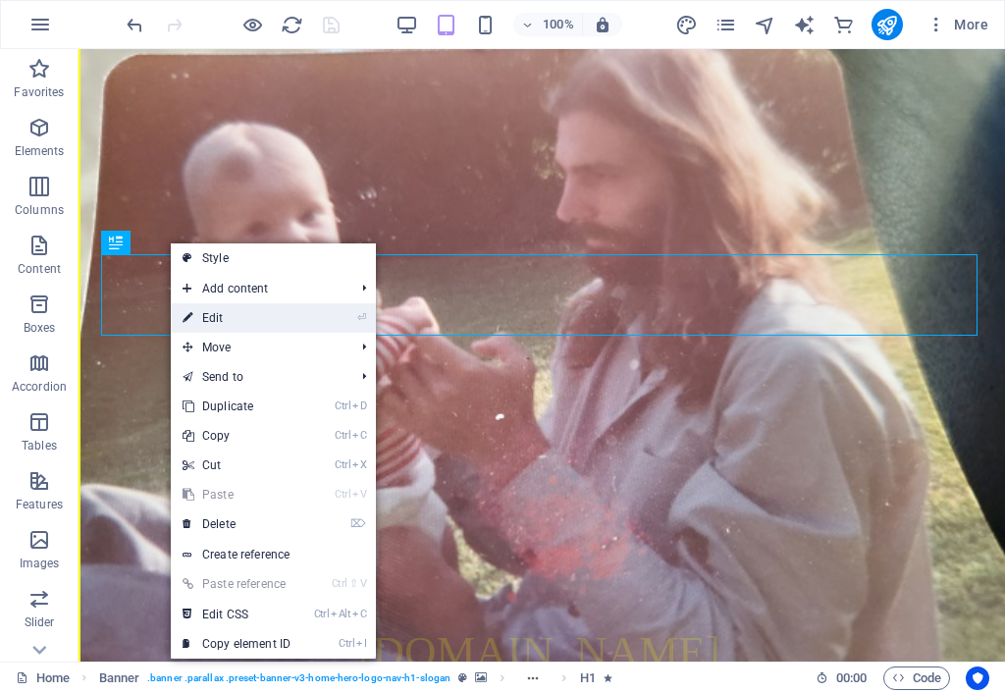
click at [268, 318] on link "⏎ Edit" at bounding box center [236, 317] width 131 height 29
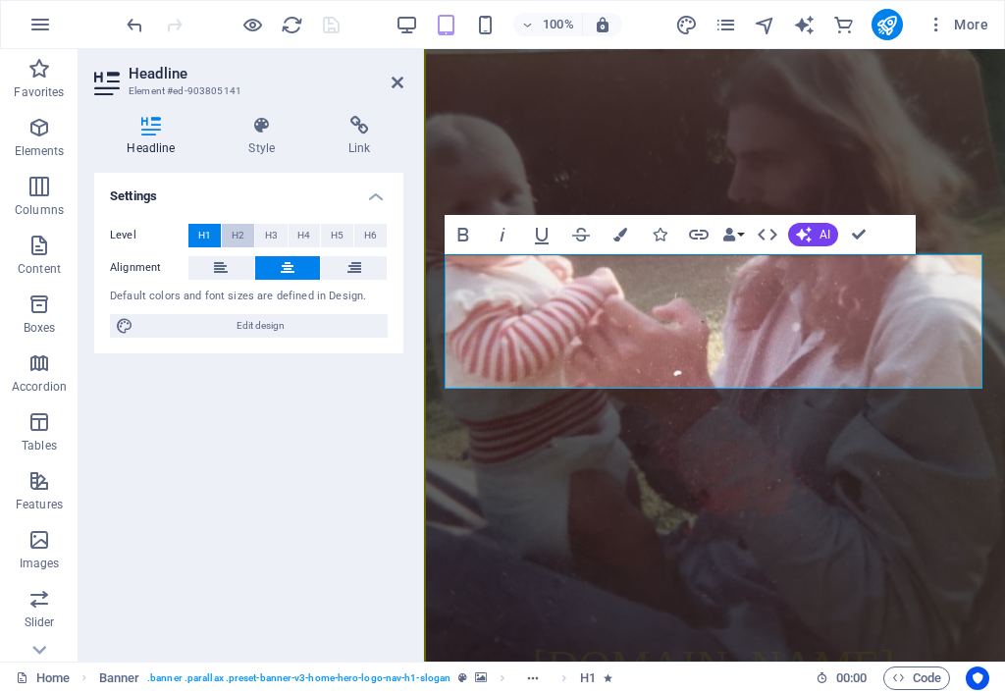
click at [243, 238] on span "H2" at bounding box center [238, 236] width 13 height 24
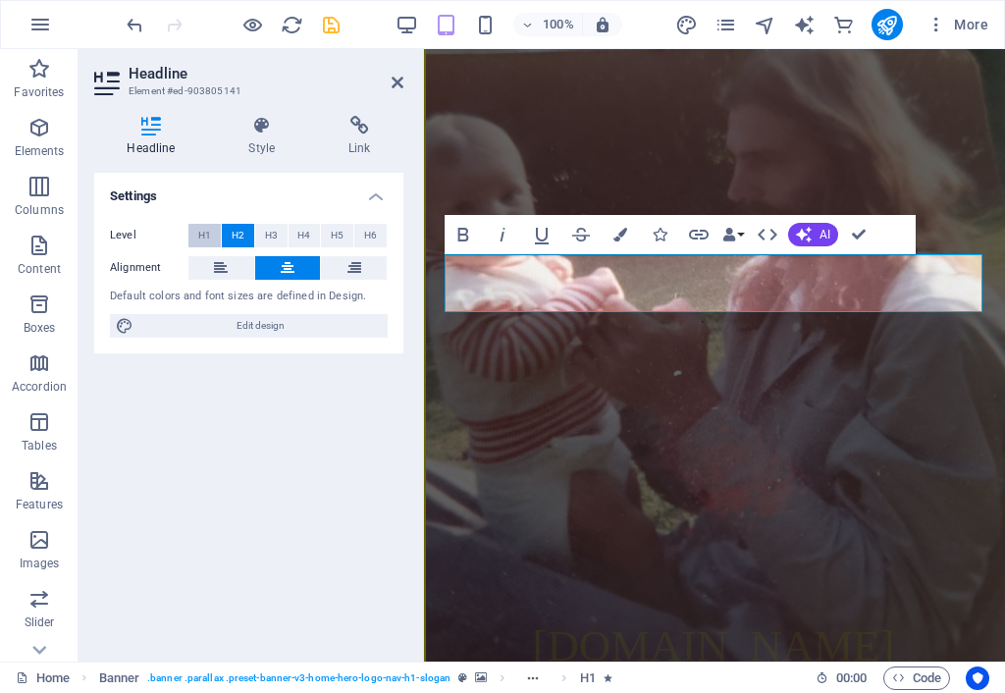
click at [208, 236] on span "H1" at bounding box center [204, 236] width 13 height 24
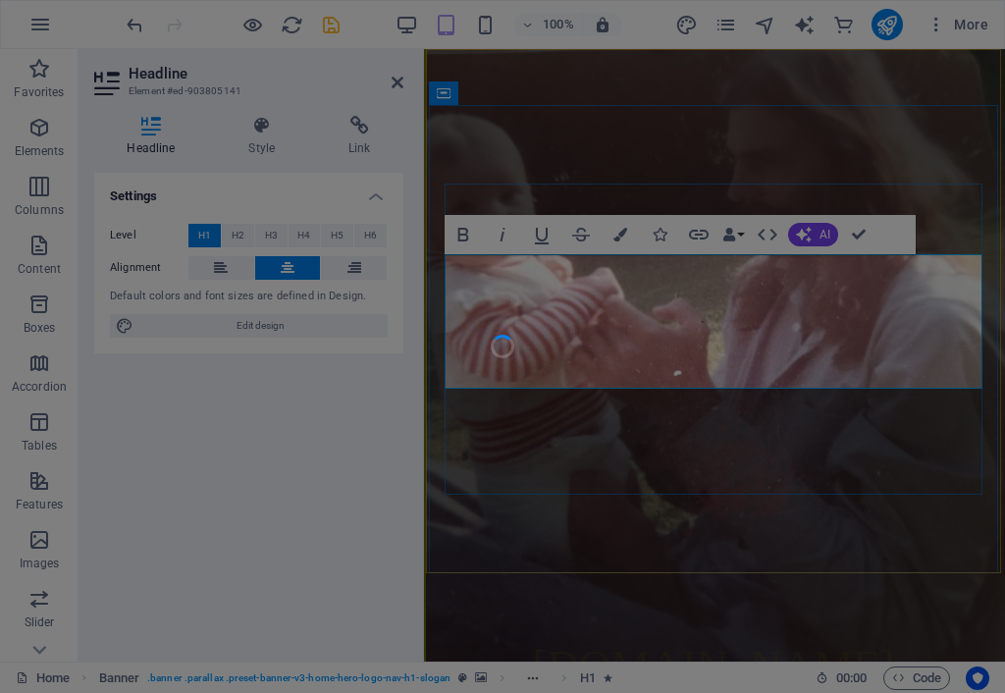
drag, startPoint x: 795, startPoint y: 358, endPoint x: 510, endPoint y: 313, distance: 288.1
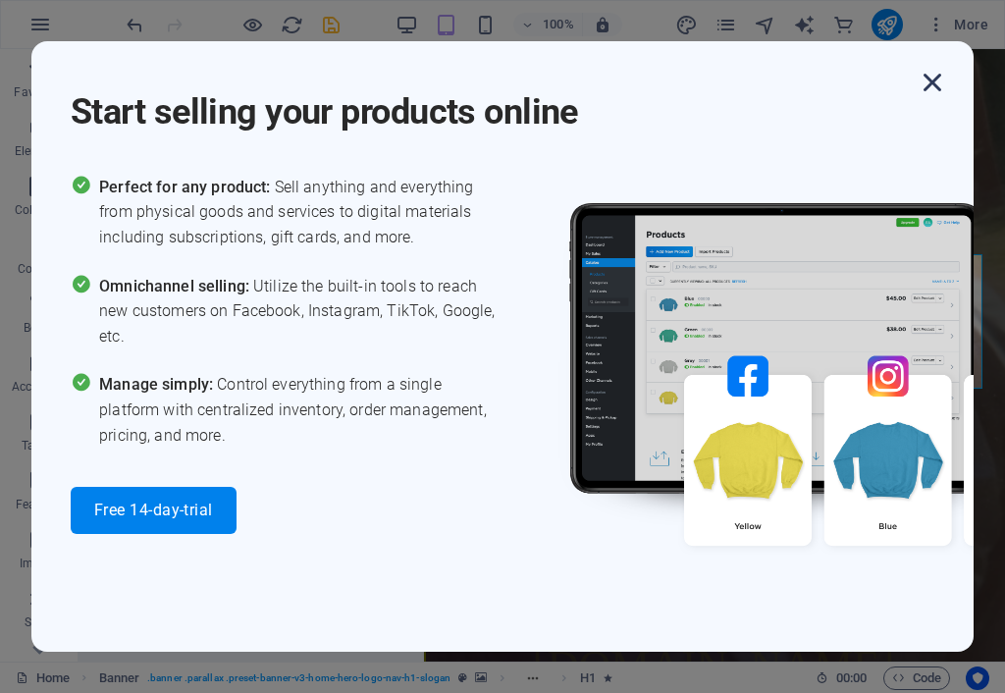
click at [837, 84] on icon "button" at bounding box center [931, 82] width 35 height 35
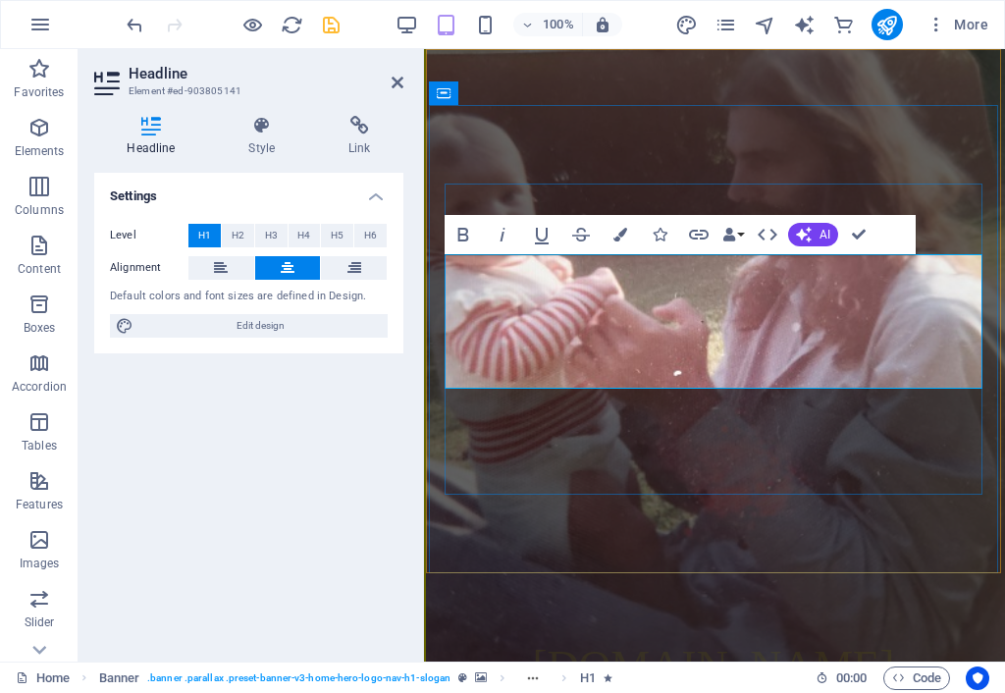
copy span "' Endtime Sequence of Events '"
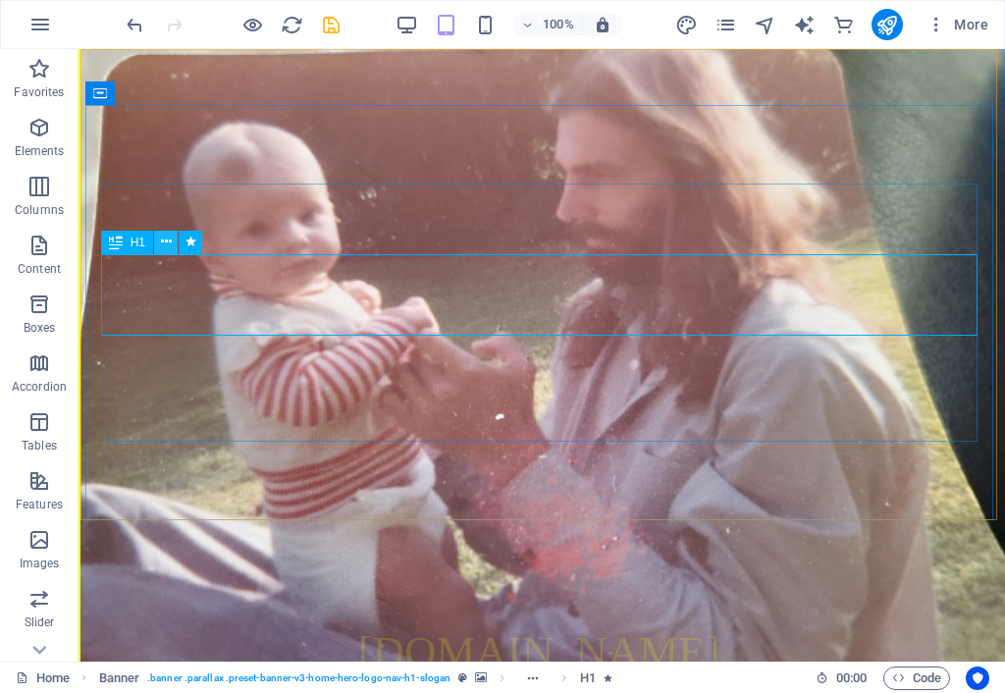
click at [168, 242] on icon at bounding box center [166, 242] width 11 height 21
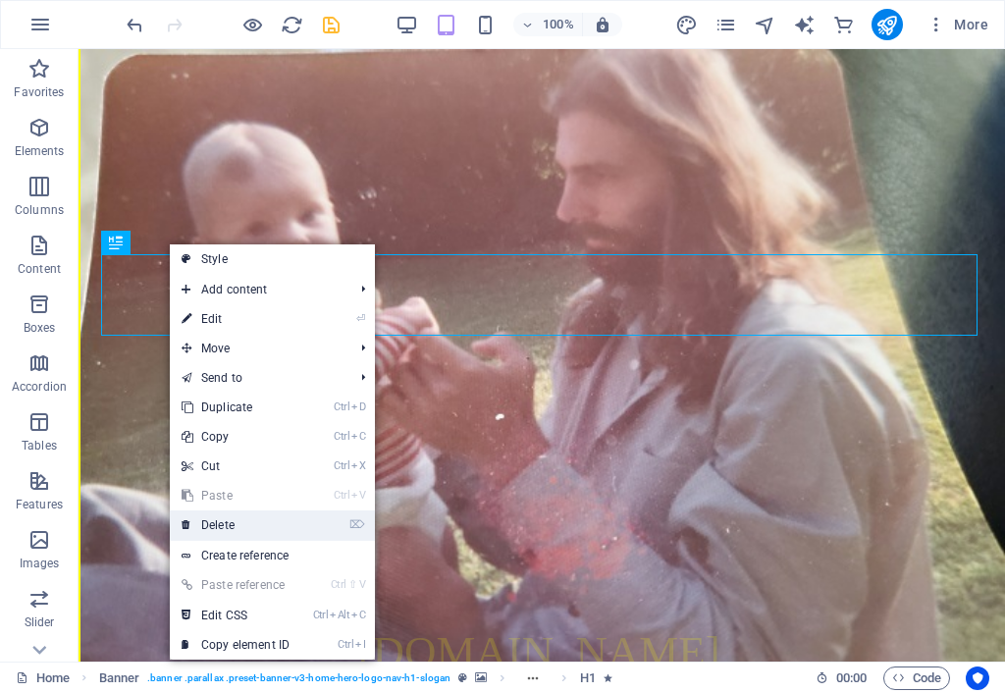
click at [251, 525] on link "⌦ Delete" at bounding box center [235, 524] width 131 height 29
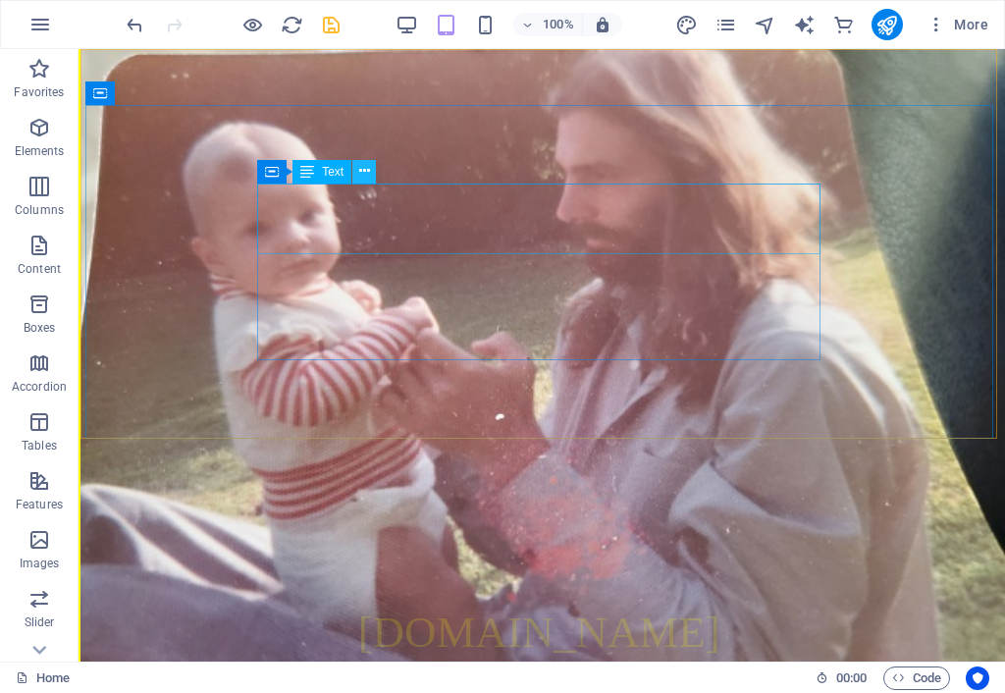
click at [369, 171] on icon at bounding box center [364, 171] width 11 height 21
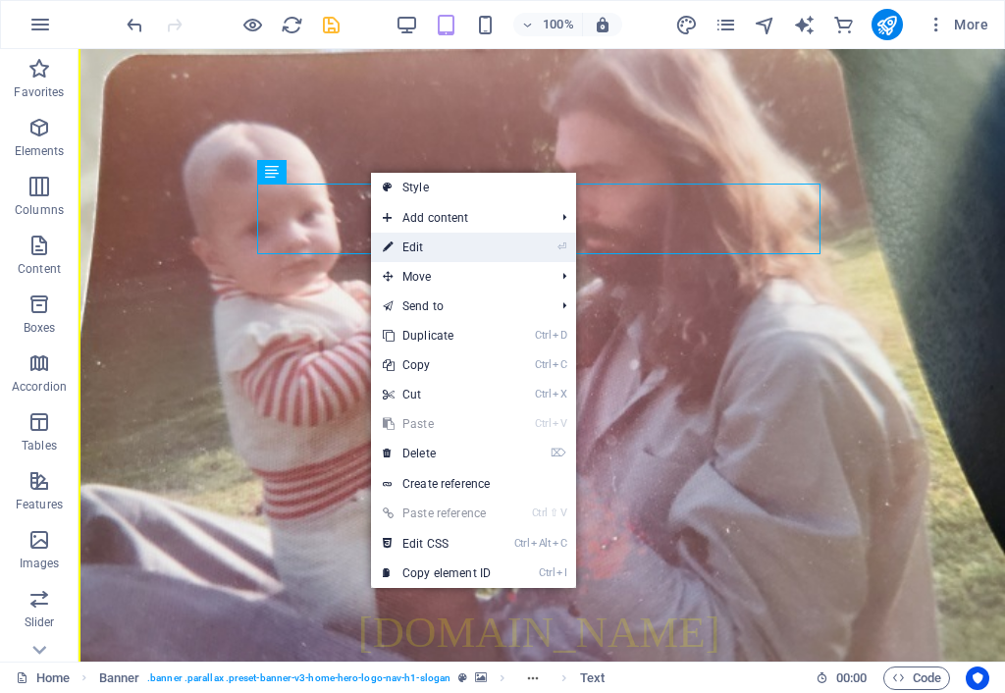
click at [424, 248] on link "⏎ Edit" at bounding box center [436, 247] width 131 height 29
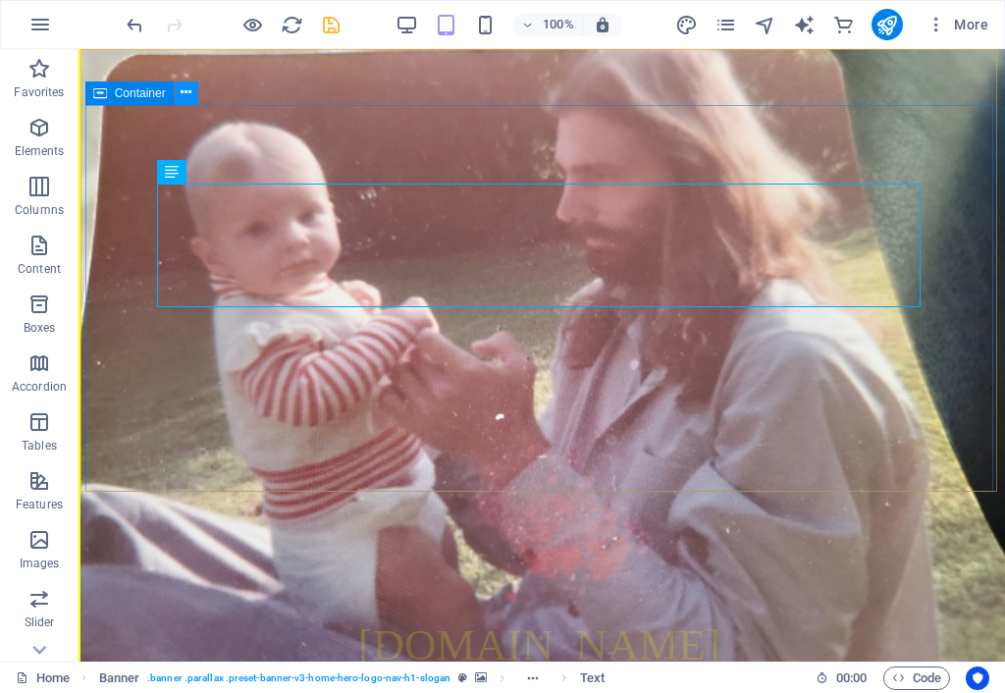
click at [186, 90] on icon at bounding box center [186, 92] width 11 height 21
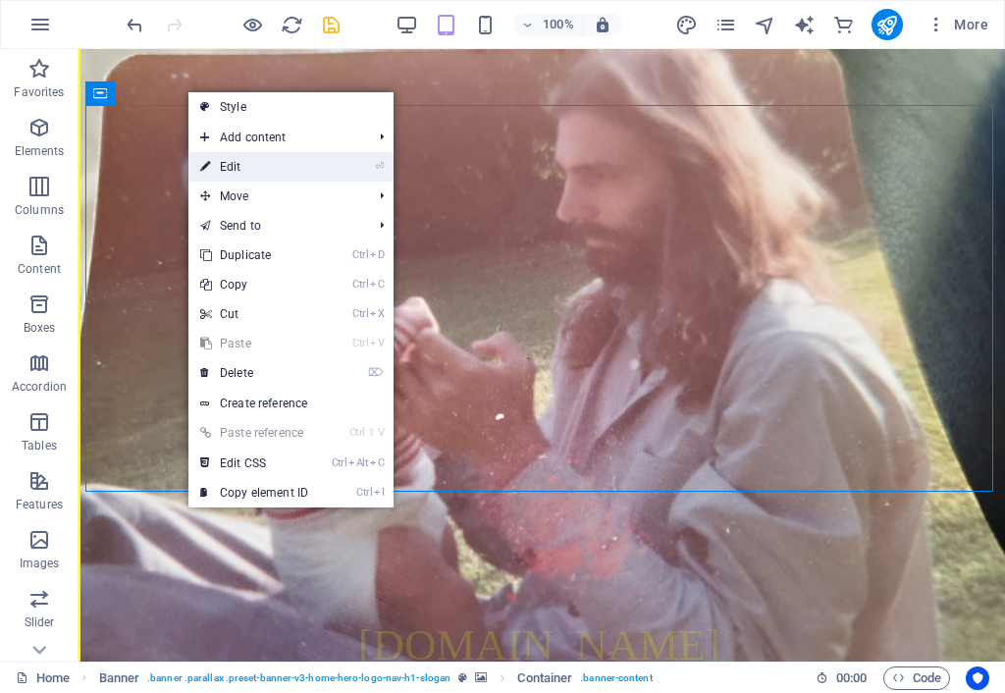
click at [242, 161] on link "⏎ Edit" at bounding box center [253, 166] width 131 height 29
select select "%"
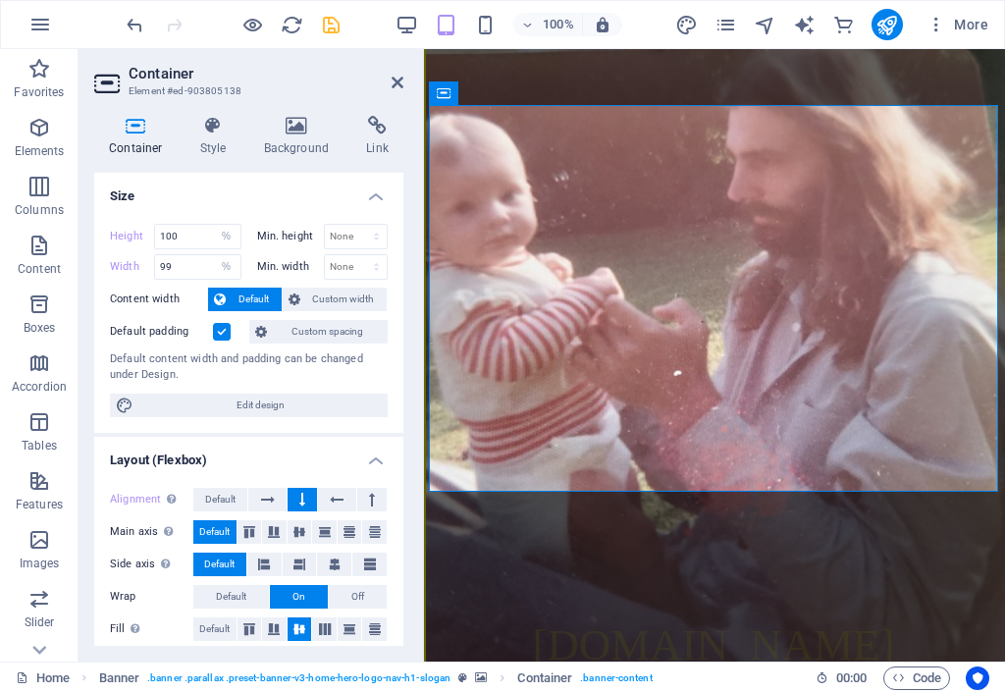
click at [225, 325] on label at bounding box center [222, 332] width 18 height 18
click at [0, 0] on input "Default padding" at bounding box center [0, 0] width 0 height 0
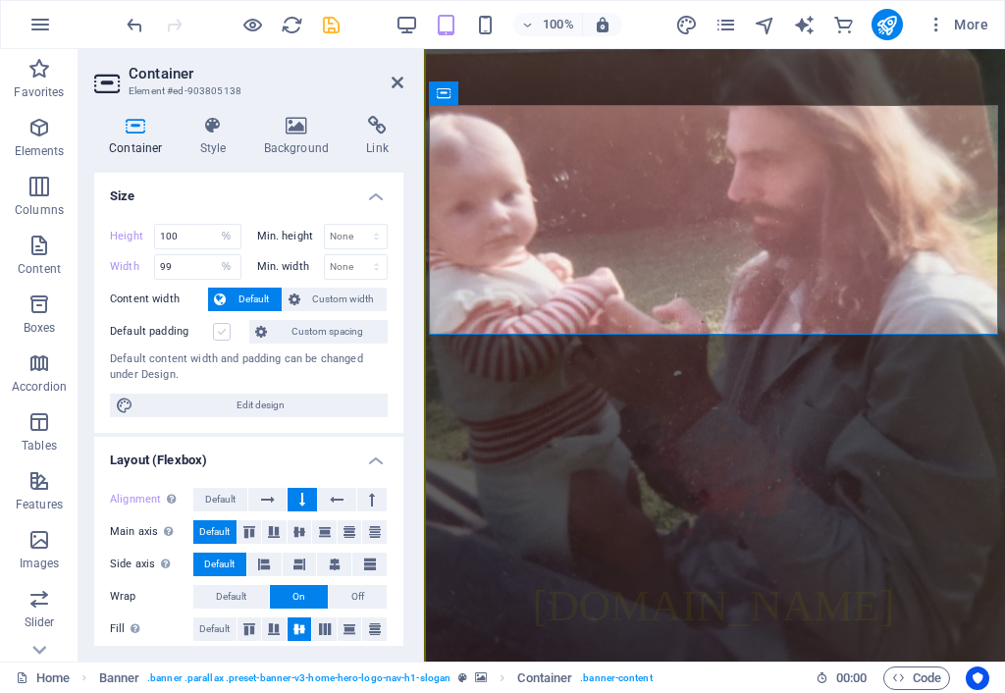
click at [224, 325] on label at bounding box center [222, 332] width 18 height 18
click at [0, 0] on input "Default padding" at bounding box center [0, 0] width 0 height 0
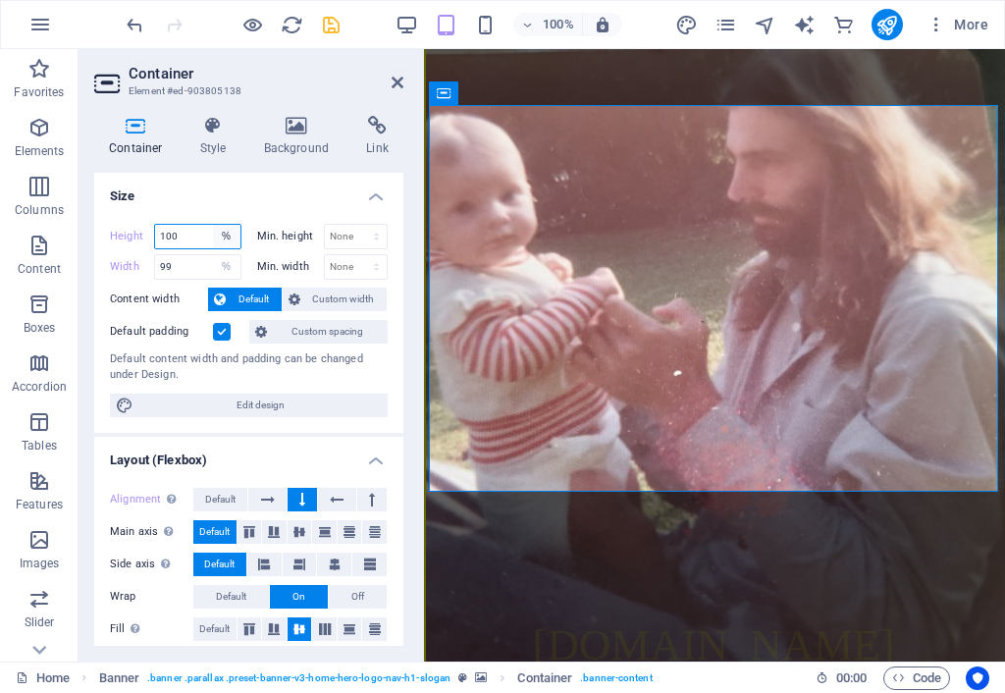
click at [228, 236] on select "Default px rem % vh vw" at bounding box center [226, 237] width 27 height 24
select select "px"
click at [213, 225] on select "Default px rem % vh vw" at bounding box center [226, 237] width 27 height 24
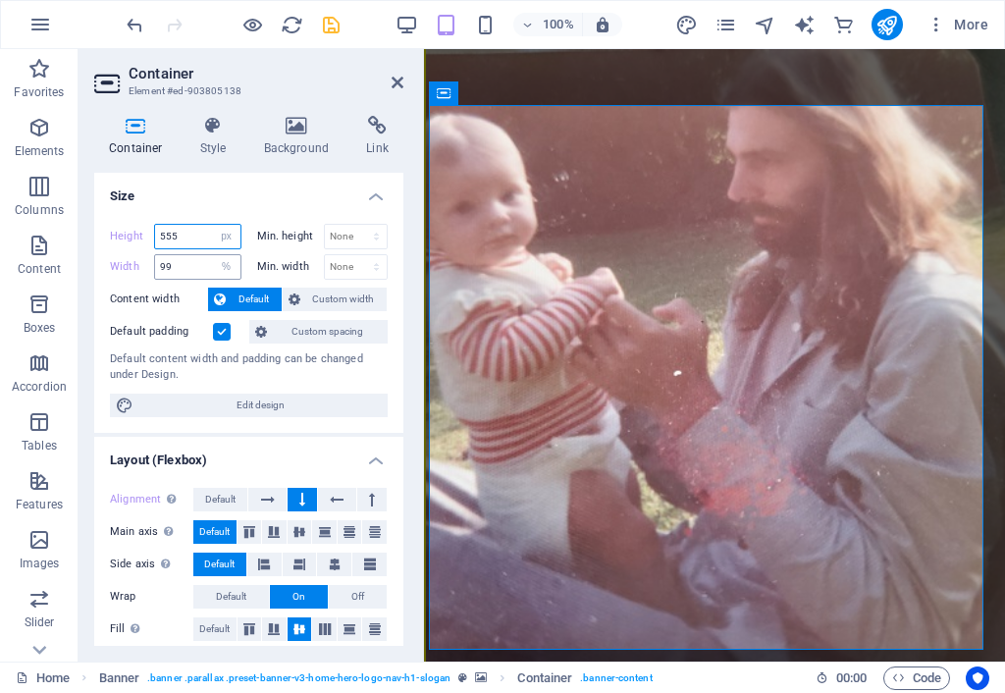
drag, startPoint x: 181, startPoint y: 243, endPoint x: 165, endPoint y: 252, distance: 18.0
click at [165, 252] on div "Height 555 Default px rem % vh vw Min. height None px rem % vh vw Width 99 Defa…" at bounding box center [249, 252] width 278 height 56
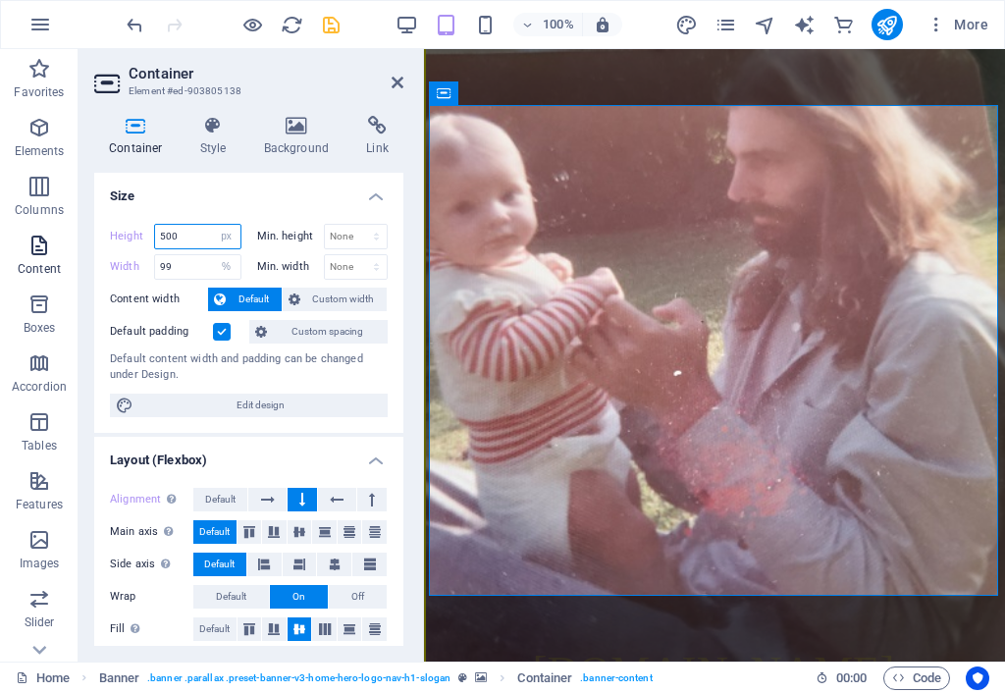
drag, startPoint x: 183, startPoint y: 240, endPoint x: 55, endPoint y: 236, distance: 127.6
click at [55, 236] on section "Favorites Elements Columns Content Boxes Accordion Tables Features Images Slide…" at bounding box center [502, 355] width 1005 height 612
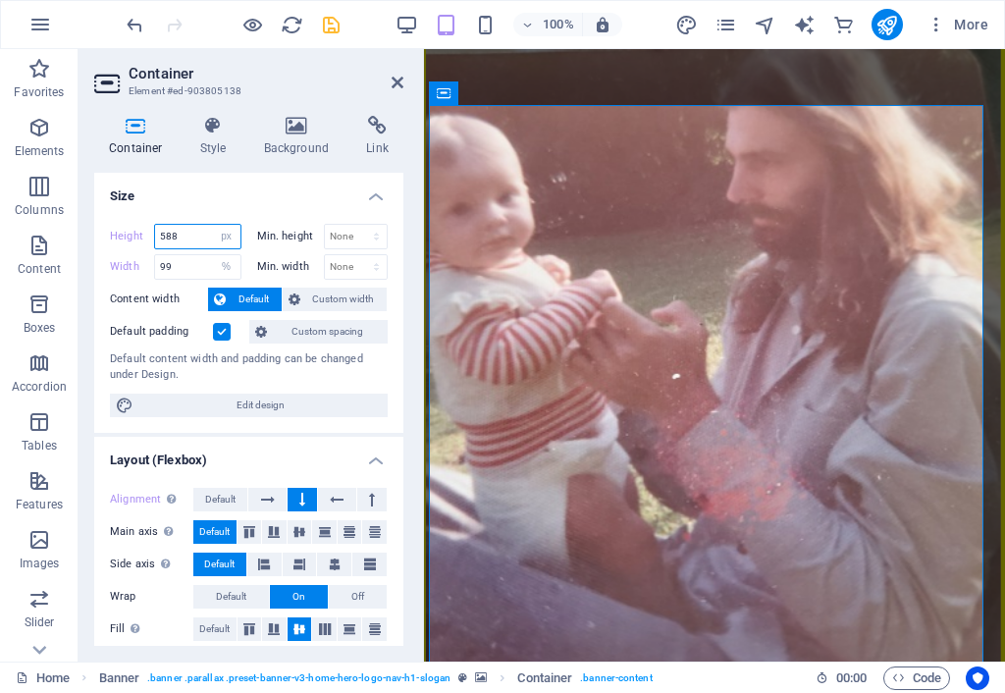
drag, startPoint x: 180, startPoint y: 235, endPoint x: 32, endPoint y: 390, distance: 213.8
click at [117, 227] on div "Height 588 Default px rem % vh vw" at bounding box center [175, 237] width 131 height 26
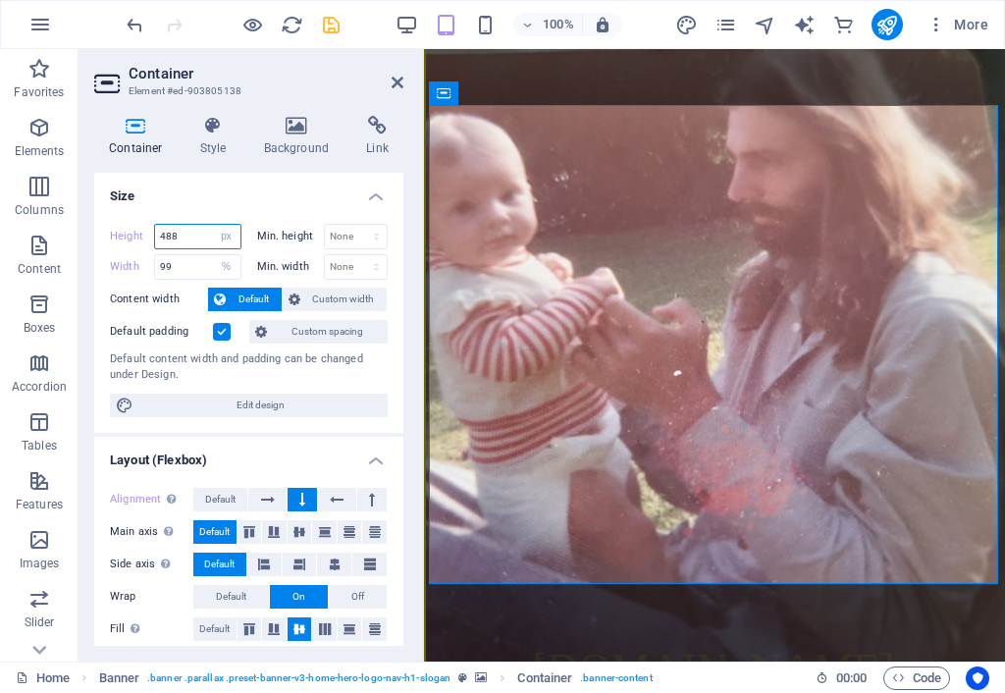
click at [173, 240] on input "488" at bounding box center [197, 237] width 85 height 24
drag, startPoint x: 183, startPoint y: 233, endPoint x: 165, endPoint y: 240, distance: 20.2
click at [165, 240] on input "488" at bounding box center [197, 237] width 85 height 24
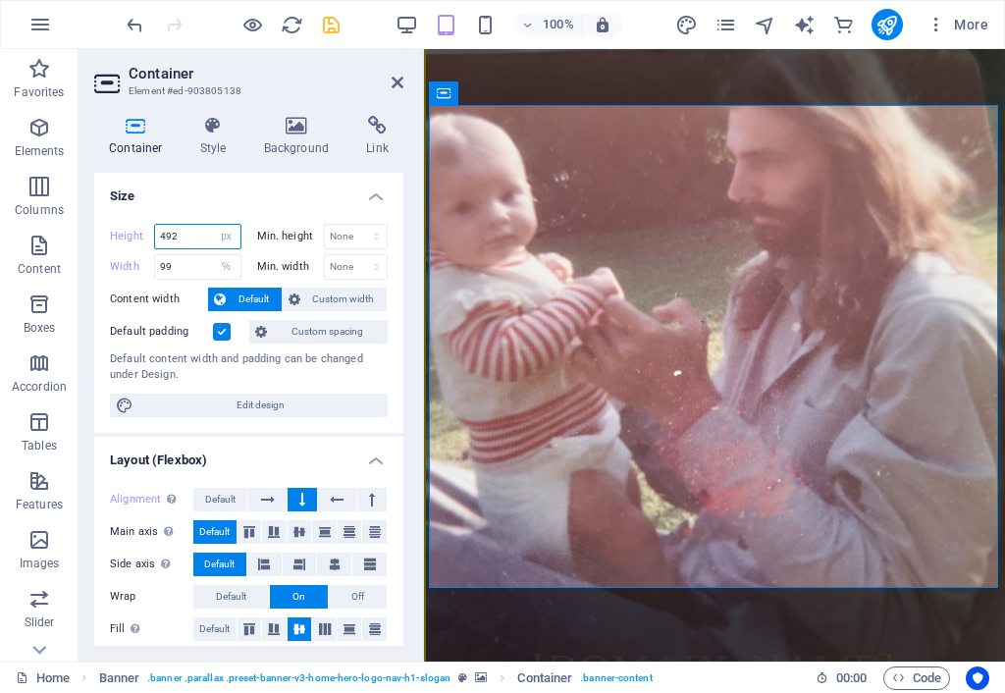
drag, startPoint x: 173, startPoint y: 239, endPoint x: 225, endPoint y: 246, distance: 52.5
click at [173, 239] on input "492" at bounding box center [197, 237] width 85 height 24
drag, startPoint x: 169, startPoint y: 235, endPoint x: 208, endPoint y: 239, distance: 39.4
click at [220, 225] on div "492 Default px rem % vh vw" at bounding box center [197, 237] width 87 height 26
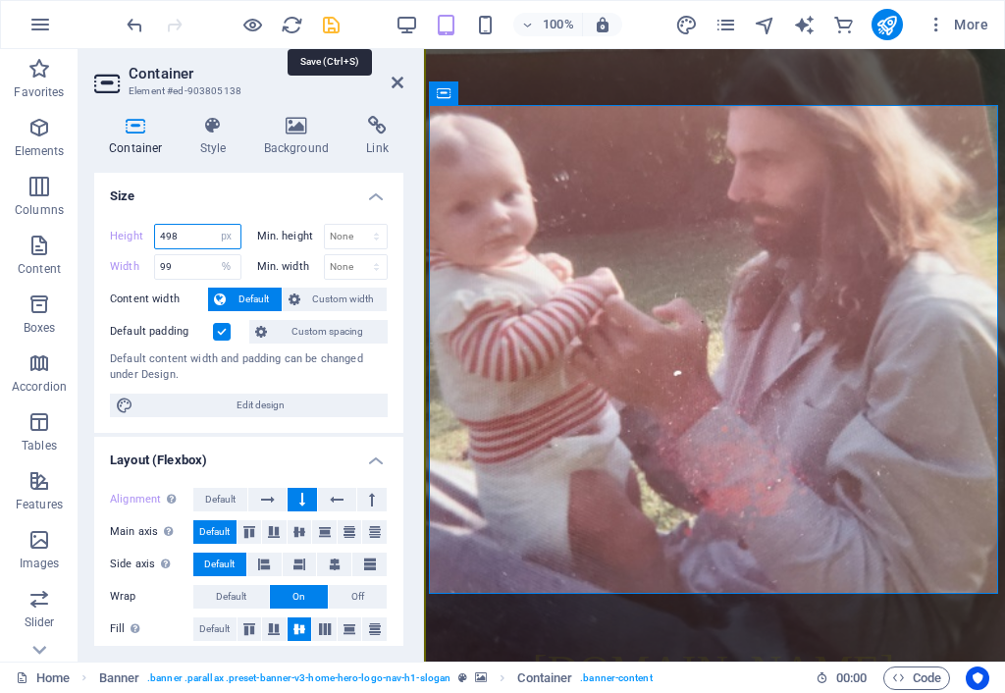
type input "498"
click at [334, 22] on icon "save" at bounding box center [331, 25] width 23 height 23
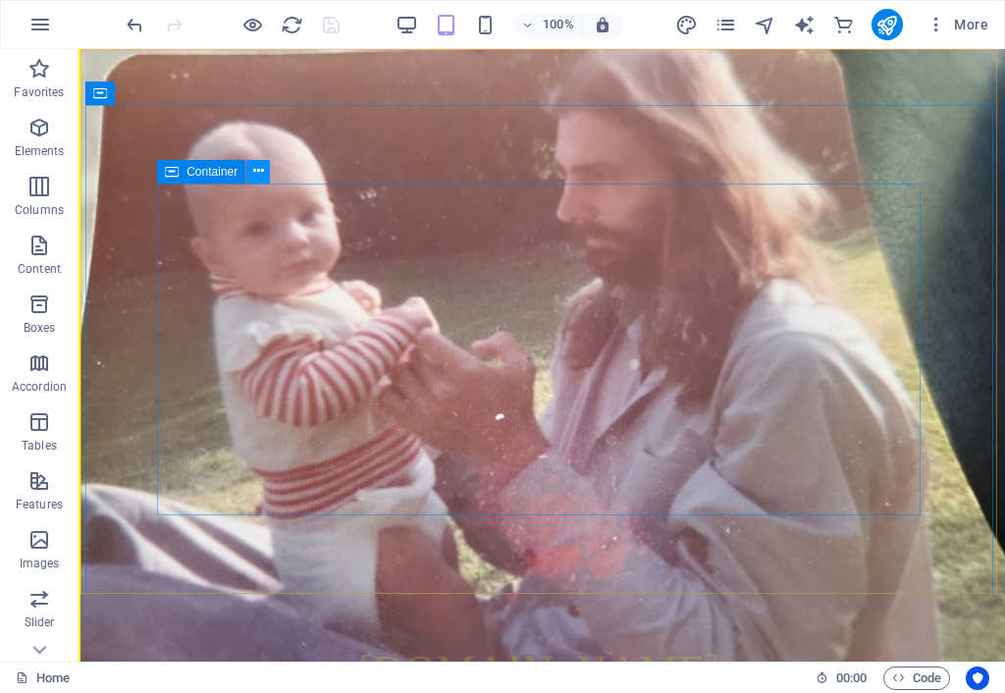
click at [260, 169] on icon at bounding box center [258, 171] width 11 height 21
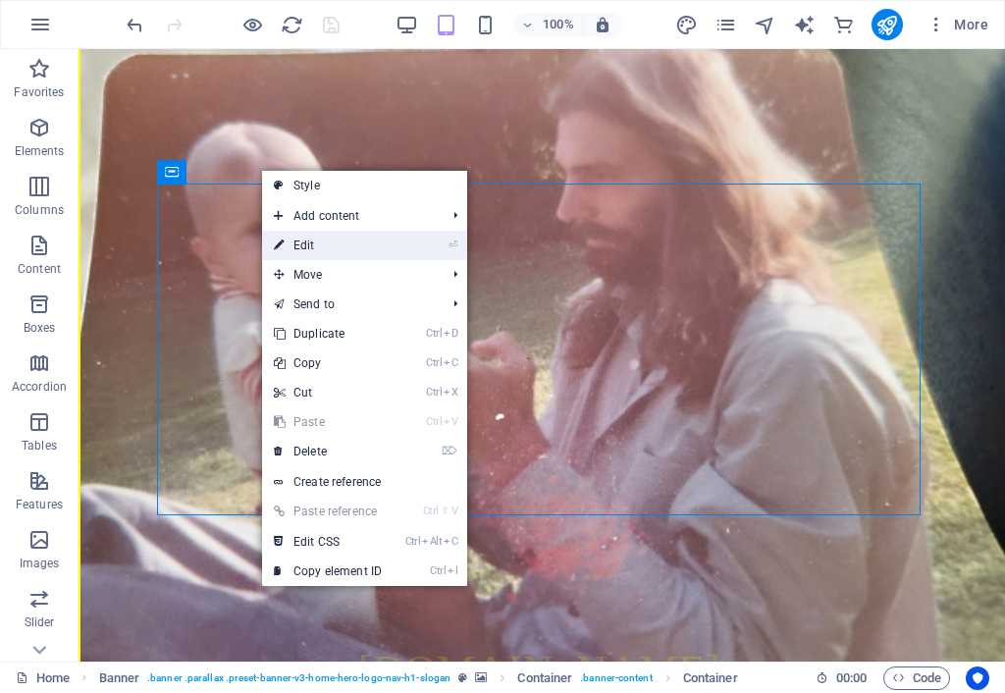
click at [301, 244] on link "⏎ Edit" at bounding box center [327, 245] width 131 height 29
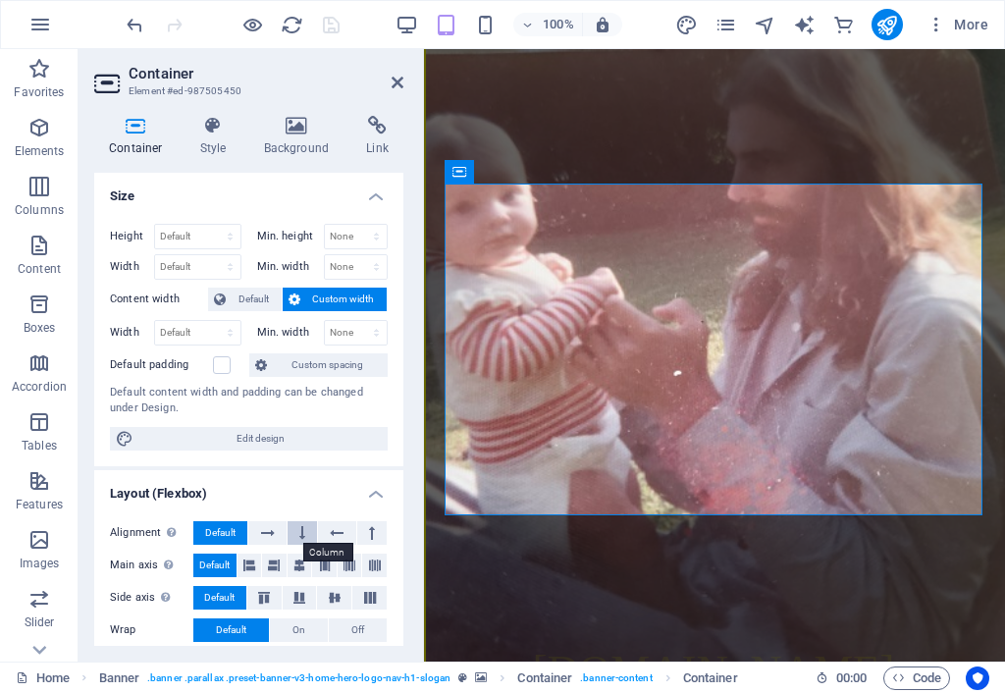
click at [299, 526] on icon at bounding box center [302, 533] width 6 height 24
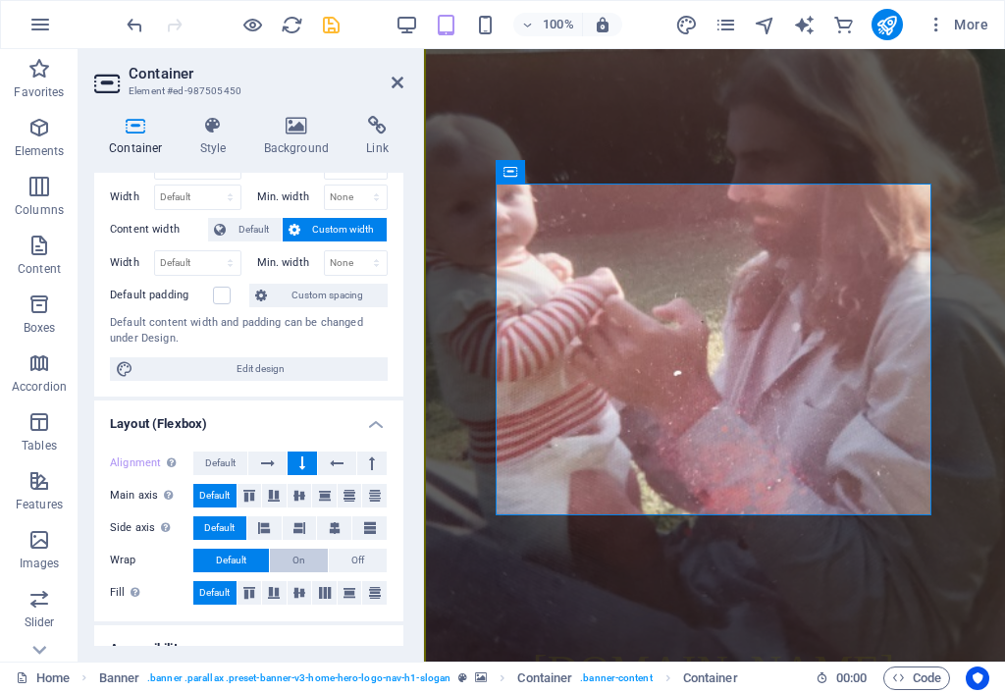
scroll to position [98, 0]
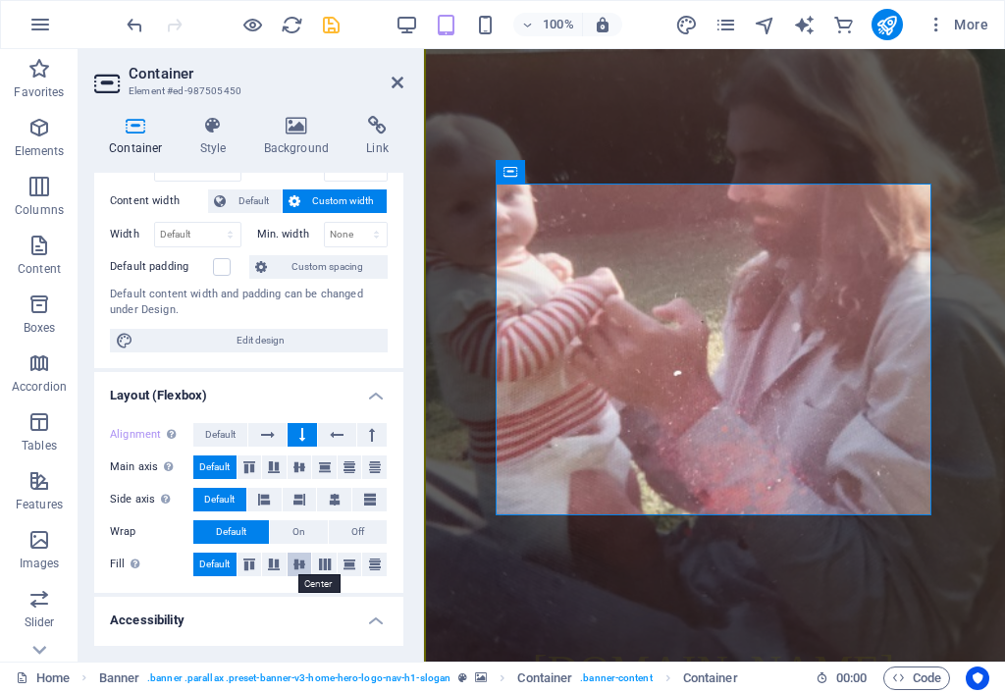
click at [298, 559] on icon at bounding box center [299, 564] width 24 height 12
click at [223, 431] on span "Default" at bounding box center [220, 435] width 30 height 24
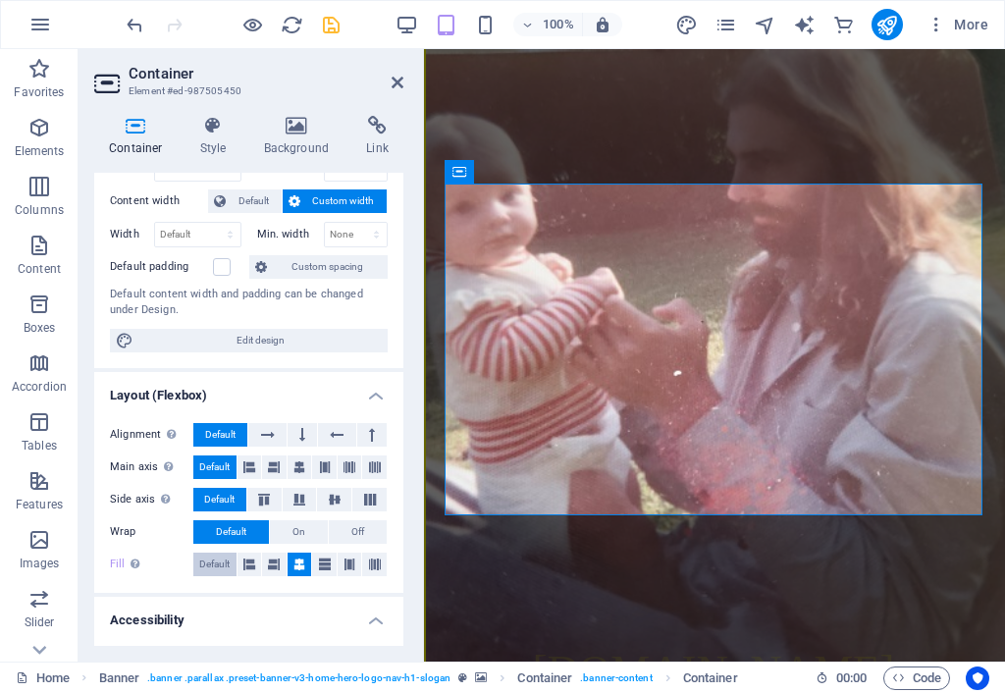
click at [220, 556] on span "Default" at bounding box center [214, 564] width 30 height 24
click at [298, 559] on icon at bounding box center [299, 564] width 12 height 24
click at [226, 559] on span "Default" at bounding box center [214, 564] width 30 height 24
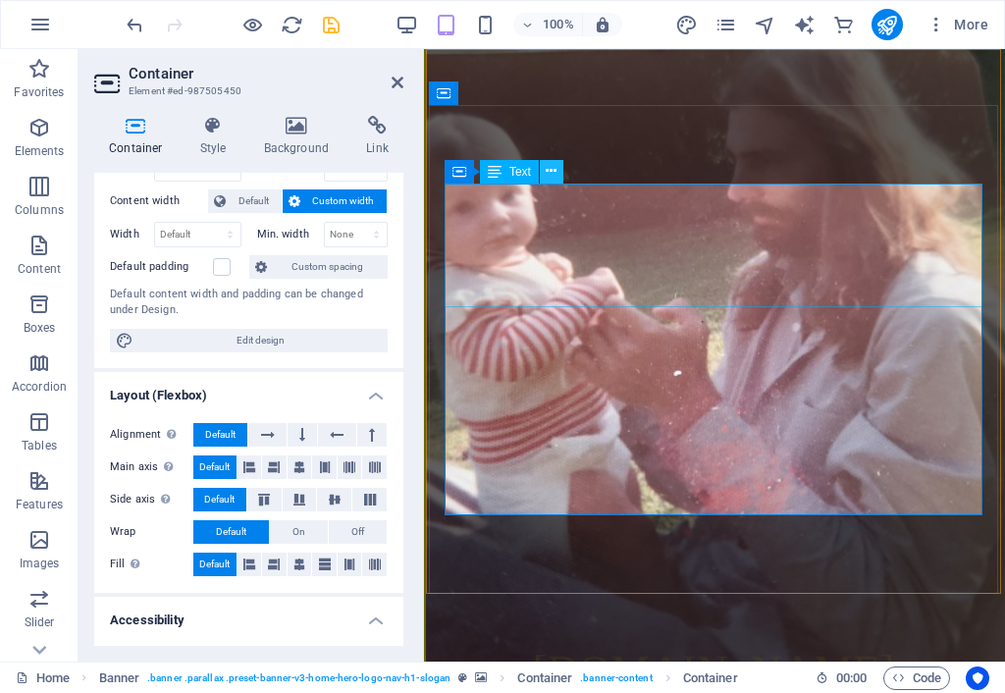
click at [550, 170] on icon at bounding box center [551, 171] width 11 height 21
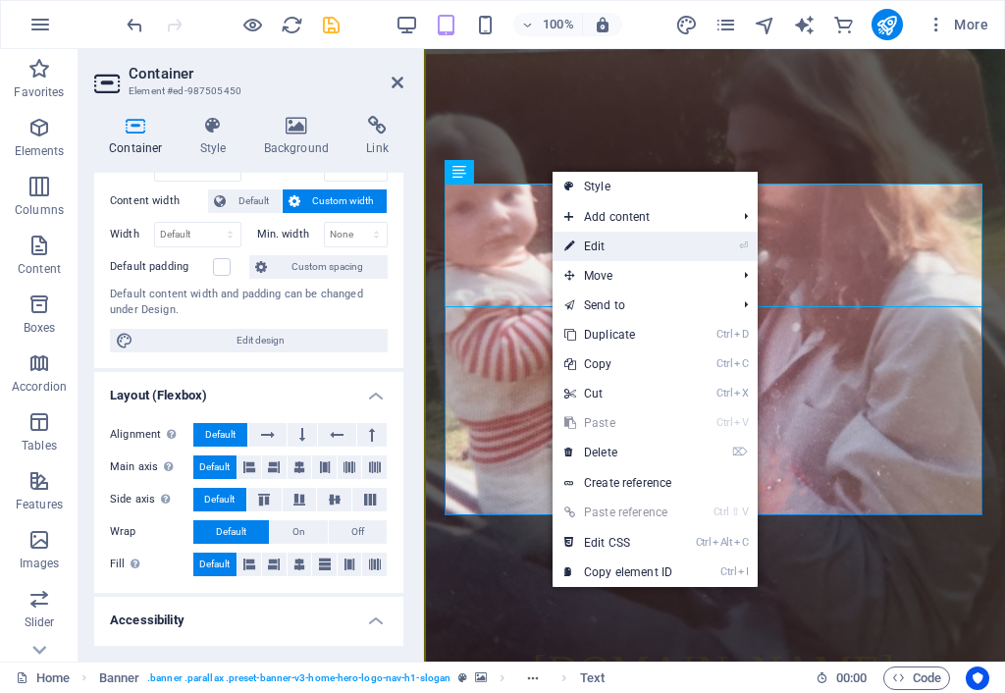
click at [587, 248] on link "⏎ Edit" at bounding box center [617, 246] width 131 height 29
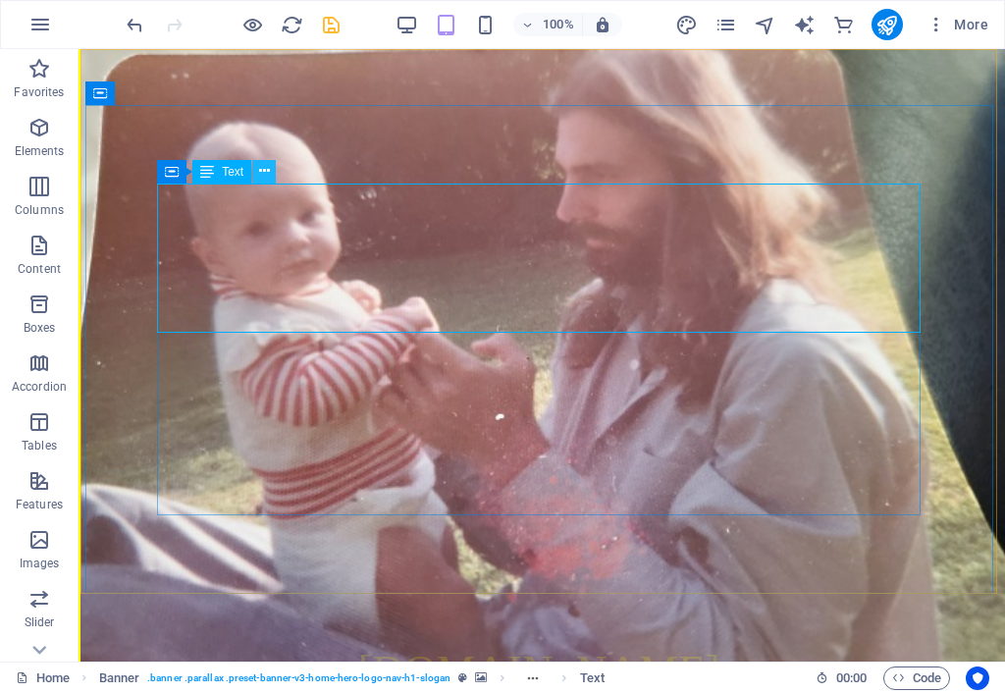
click at [264, 169] on icon at bounding box center [264, 171] width 11 height 21
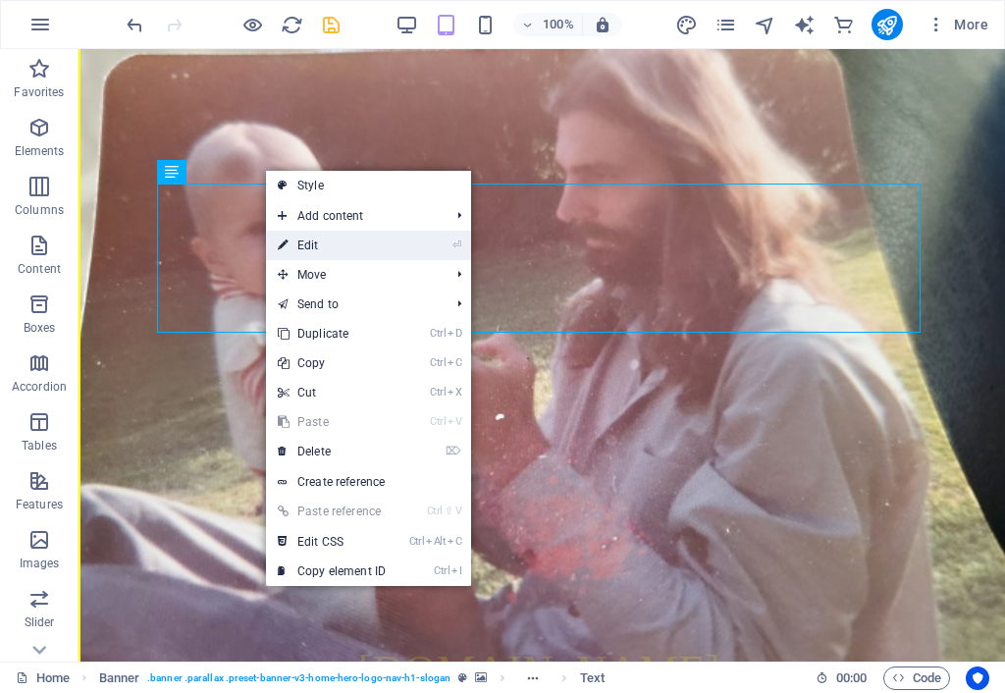
click at [314, 246] on link "⏎ Edit" at bounding box center [331, 245] width 131 height 29
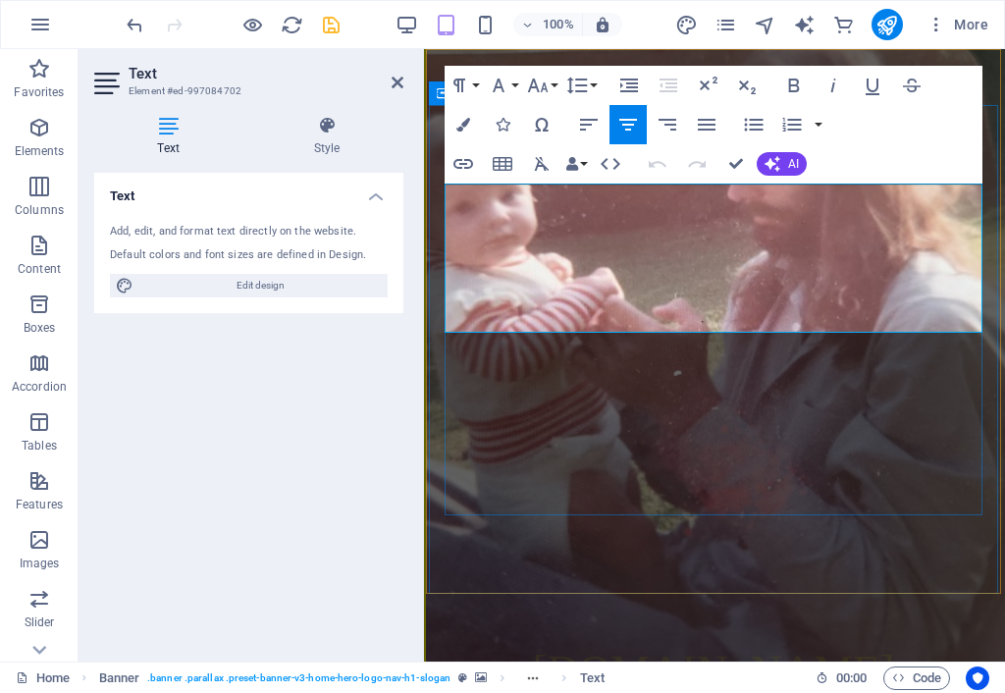
drag, startPoint x: 938, startPoint y: 299, endPoint x: 504, endPoint y: 260, distance: 435.5
click at [506, 90] on icon "button" at bounding box center [499, 86] width 24 height 24
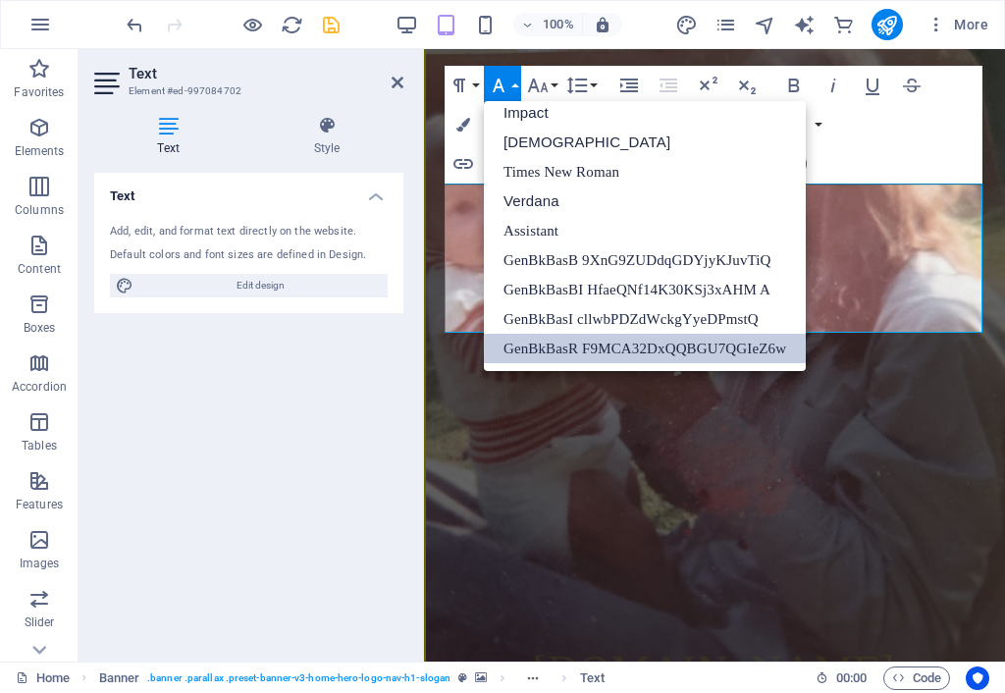
scroll to position [70, 0]
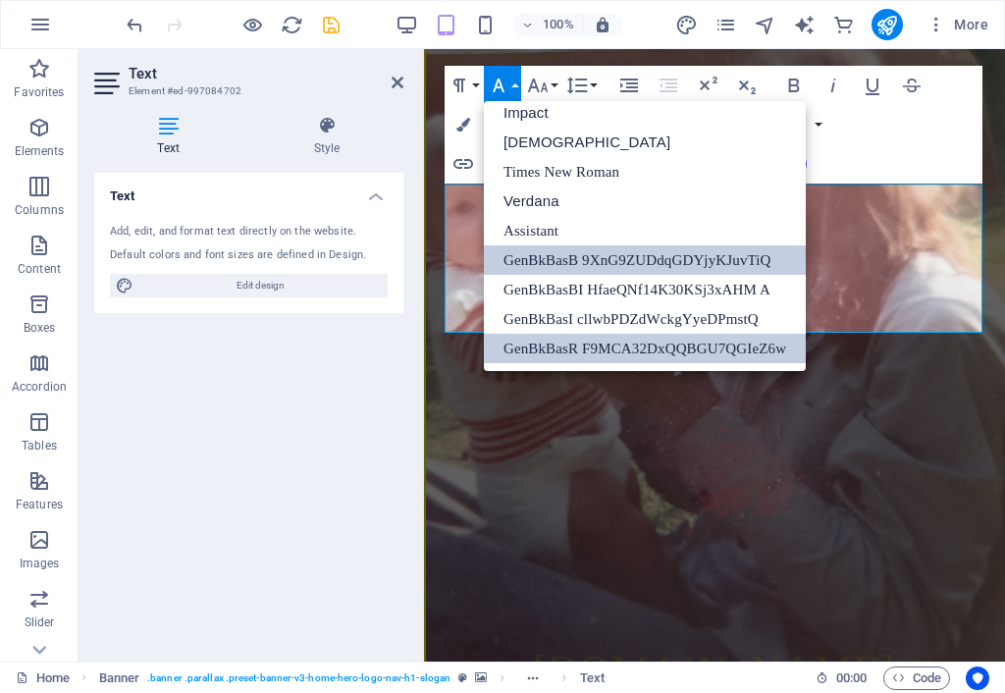
click at [549, 253] on link "GenBkBasB 9XnG9ZUDdqGDYjyKJuvTiQ" at bounding box center [645, 259] width 322 height 29
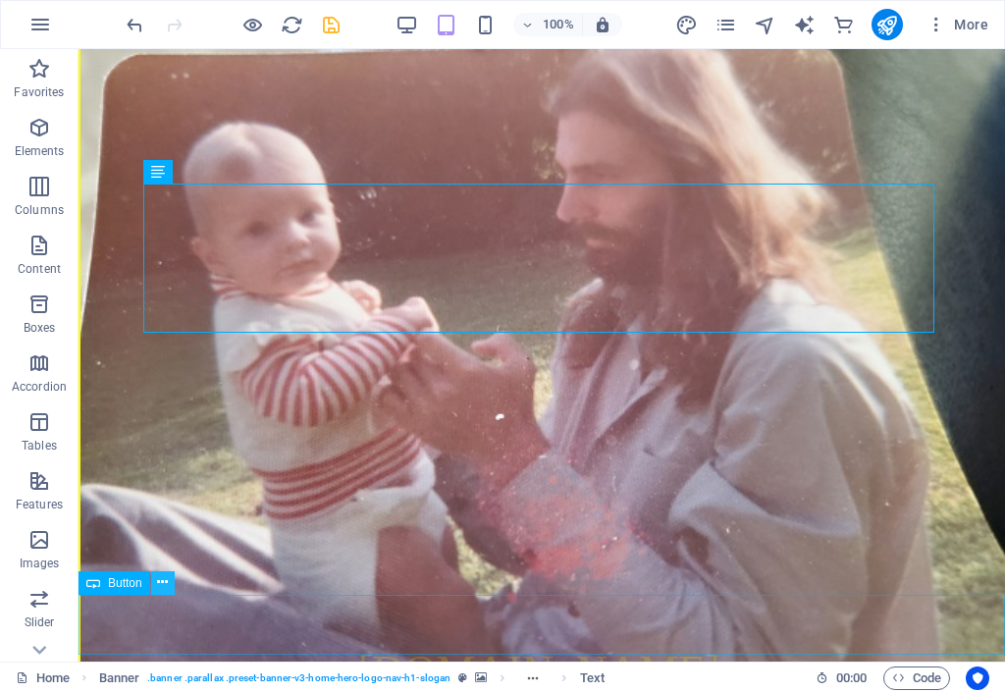
click at [162, 559] on icon at bounding box center [162, 582] width 11 height 21
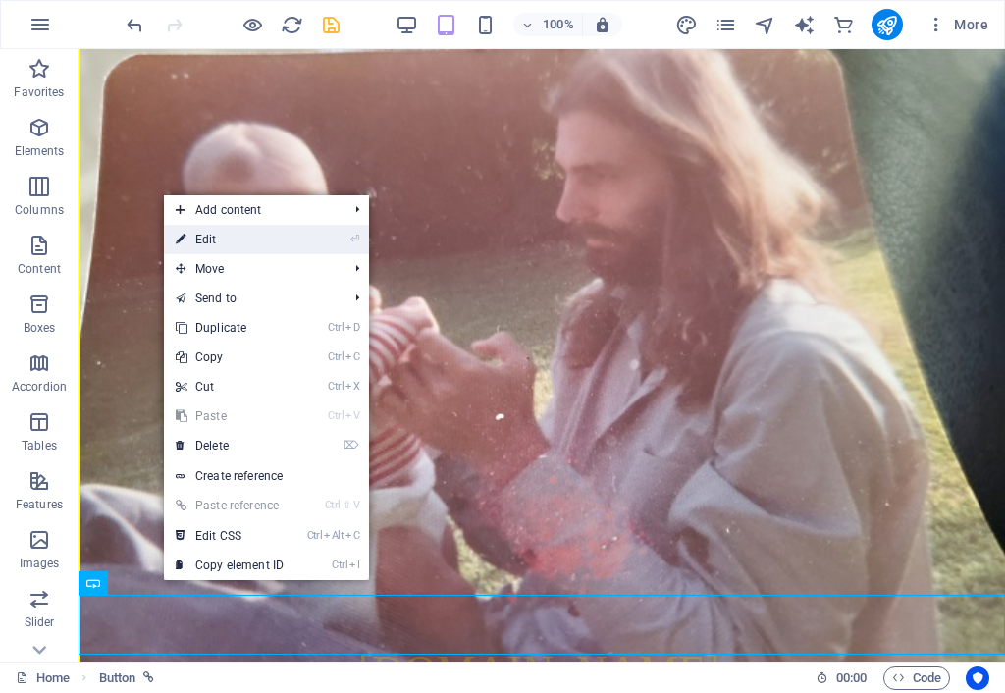
click at [235, 243] on link "⏎ Edit" at bounding box center [229, 239] width 131 height 29
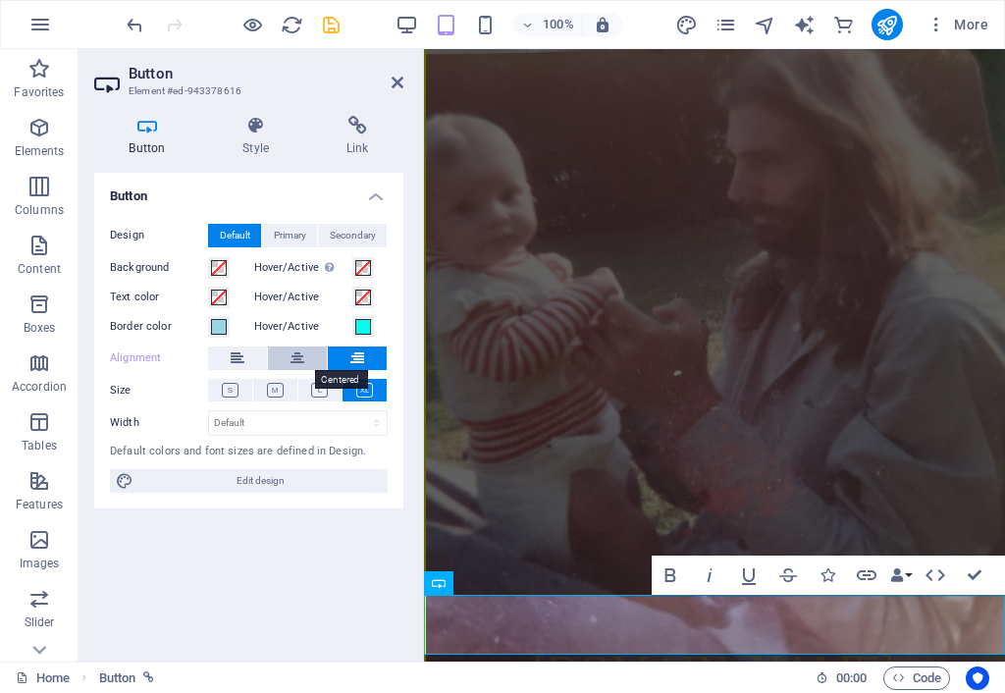
click at [306, 353] on button at bounding box center [297, 358] width 59 height 24
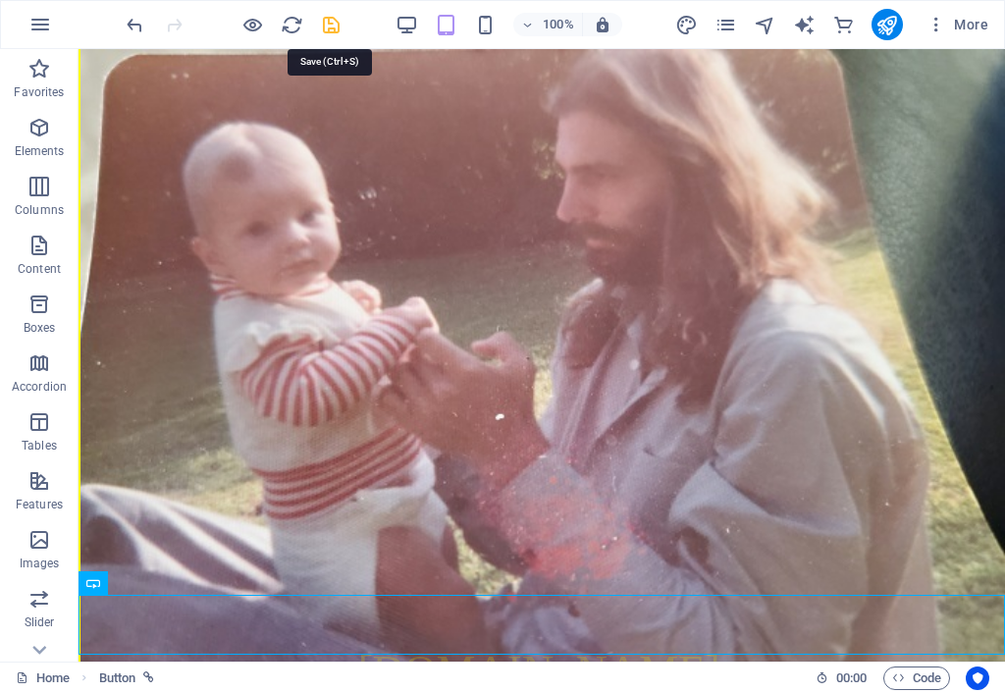
click at [334, 26] on icon "save" at bounding box center [331, 25] width 23 height 23
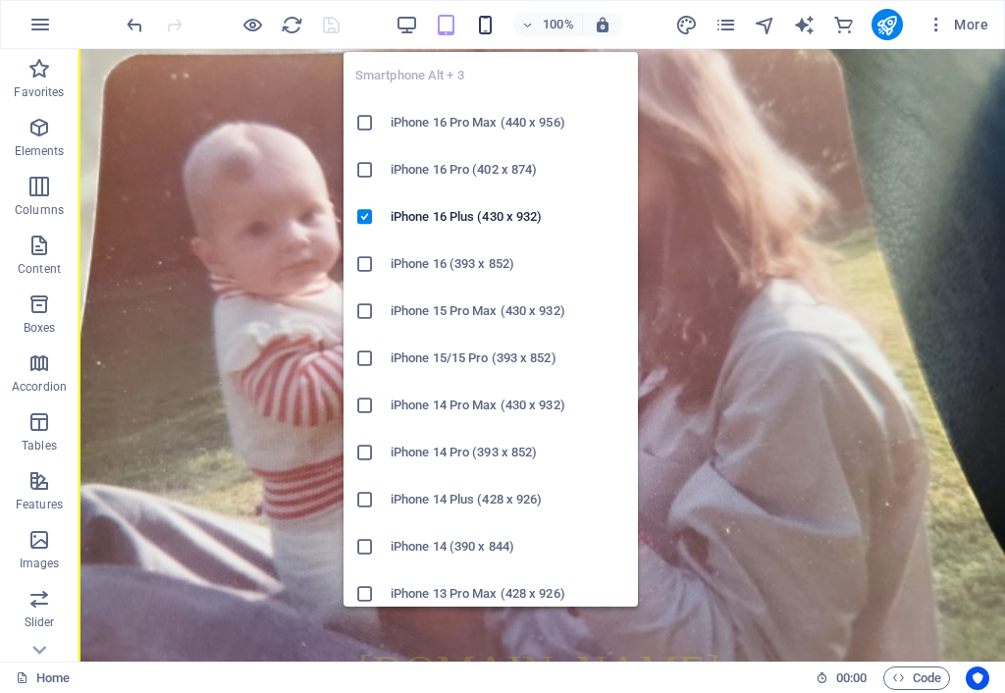
click at [483, 28] on icon "button" at bounding box center [485, 25] width 23 height 23
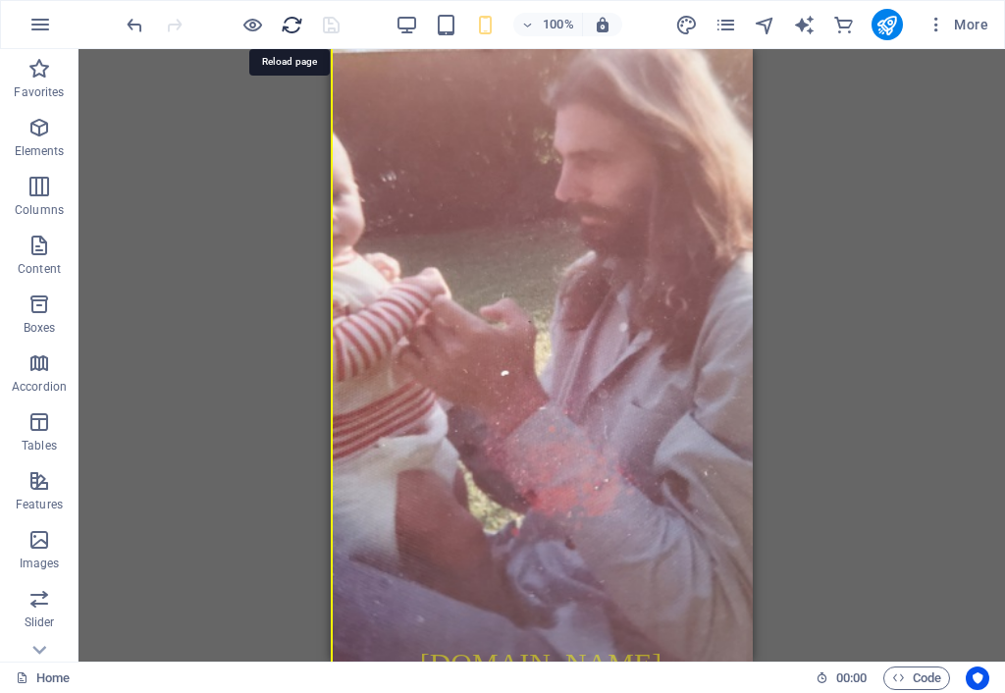
drag, startPoint x: 287, startPoint y: 24, endPoint x: 285, endPoint y: 35, distance: 11.9
click at [287, 25] on icon "reload" at bounding box center [292, 25] width 23 height 23
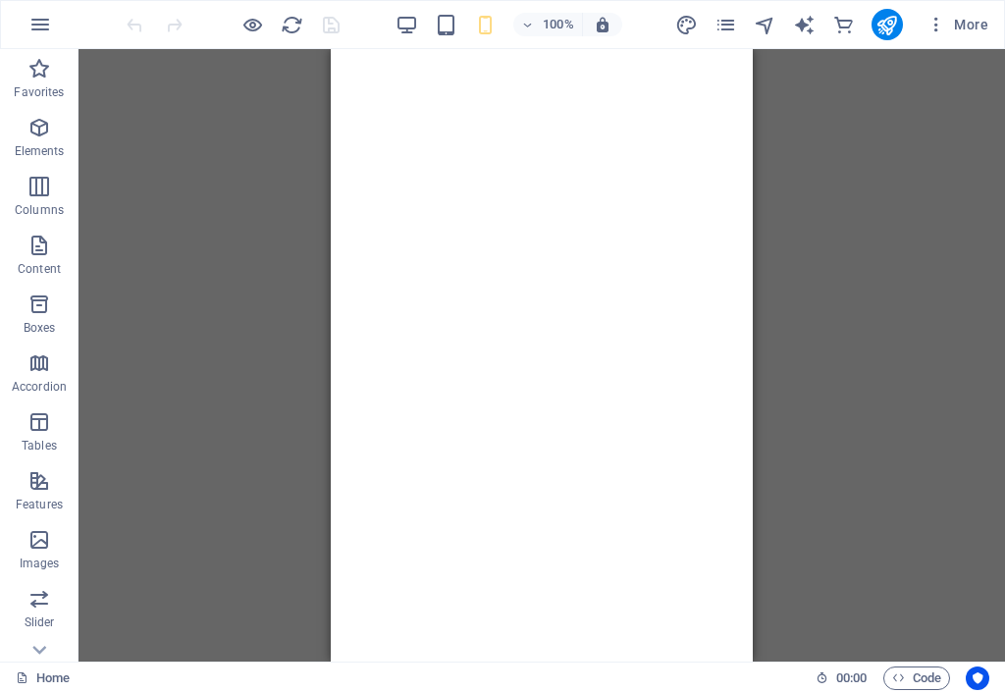
scroll to position [0, 0]
